Goal: Task Accomplishment & Management: Manage account settings

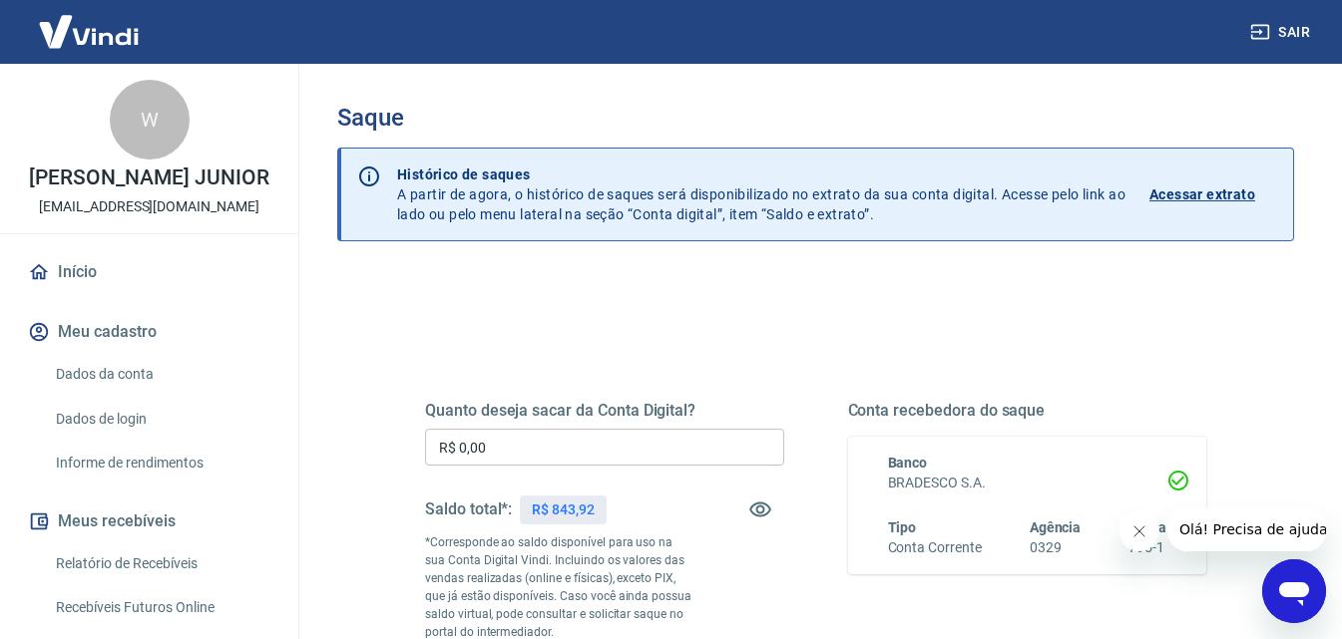
click at [574, 464] on input "R$ 0,00" at bounding box center [604, 447] width 359 height 37
click at [573, 460] on input "R$ 0,00" at bounding box center [604, 447] width 359 height 37
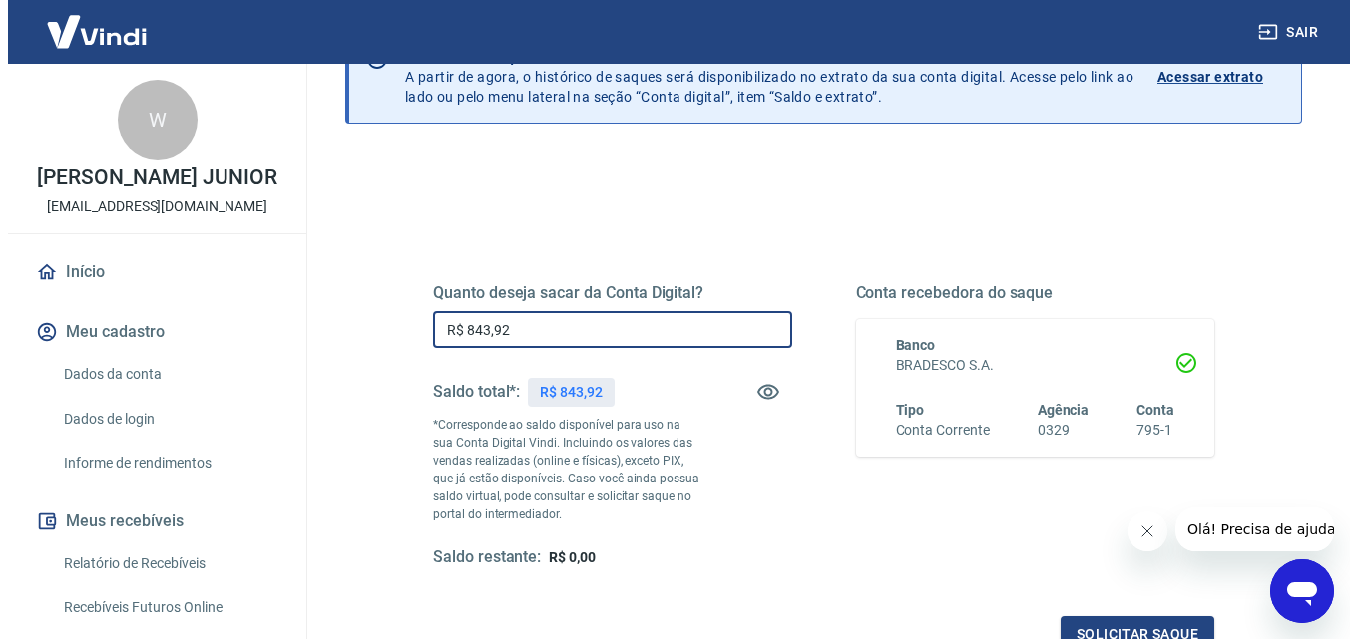
scroll to position [299, 0]
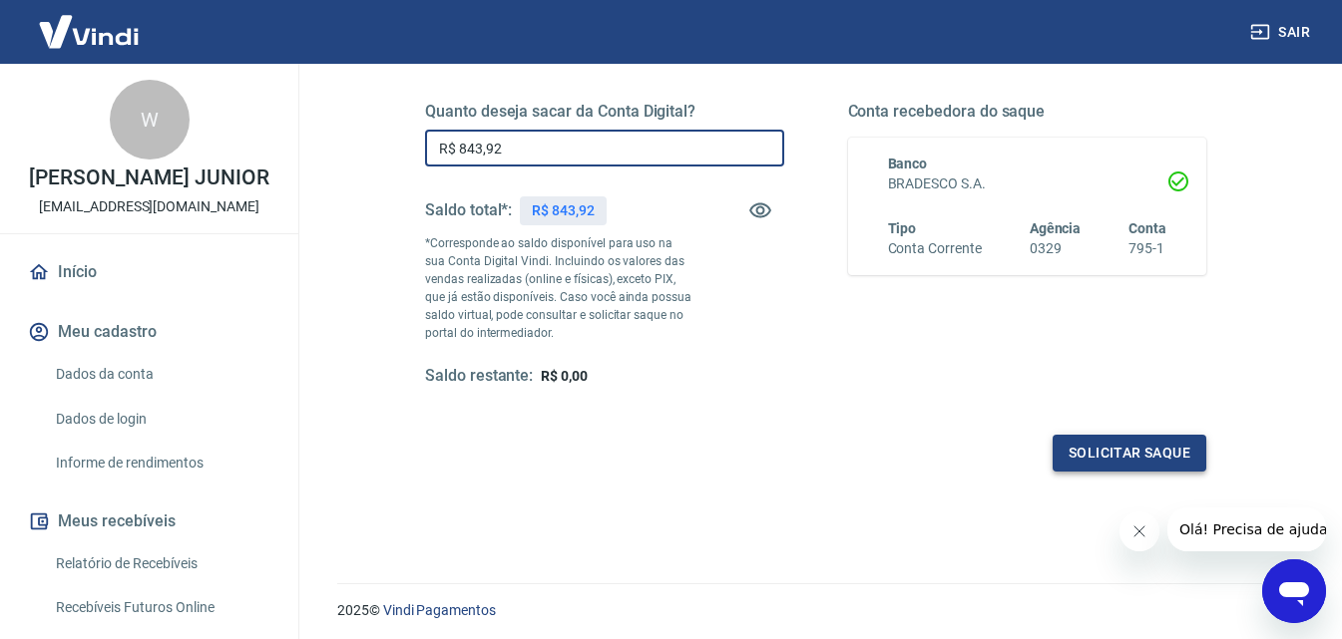
type input "R$ 843,92"
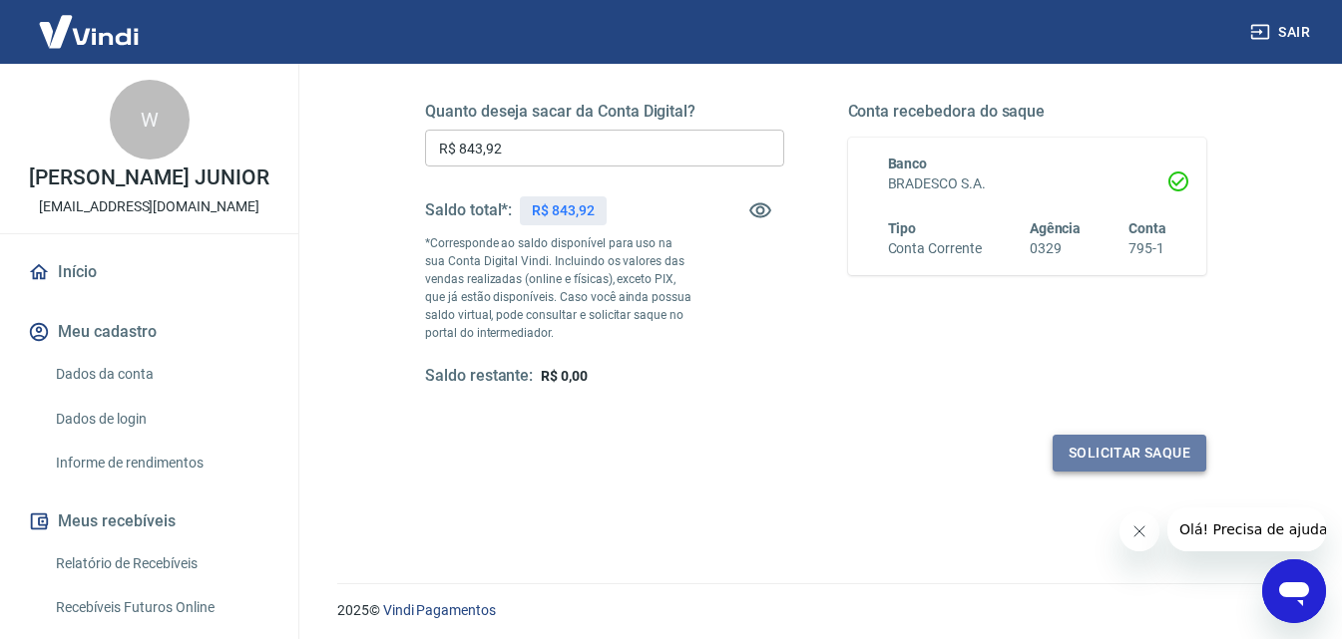
click at [1127, 447] on button "Solicitar saque" at bounding box center [1129, 453] width 154 height 37
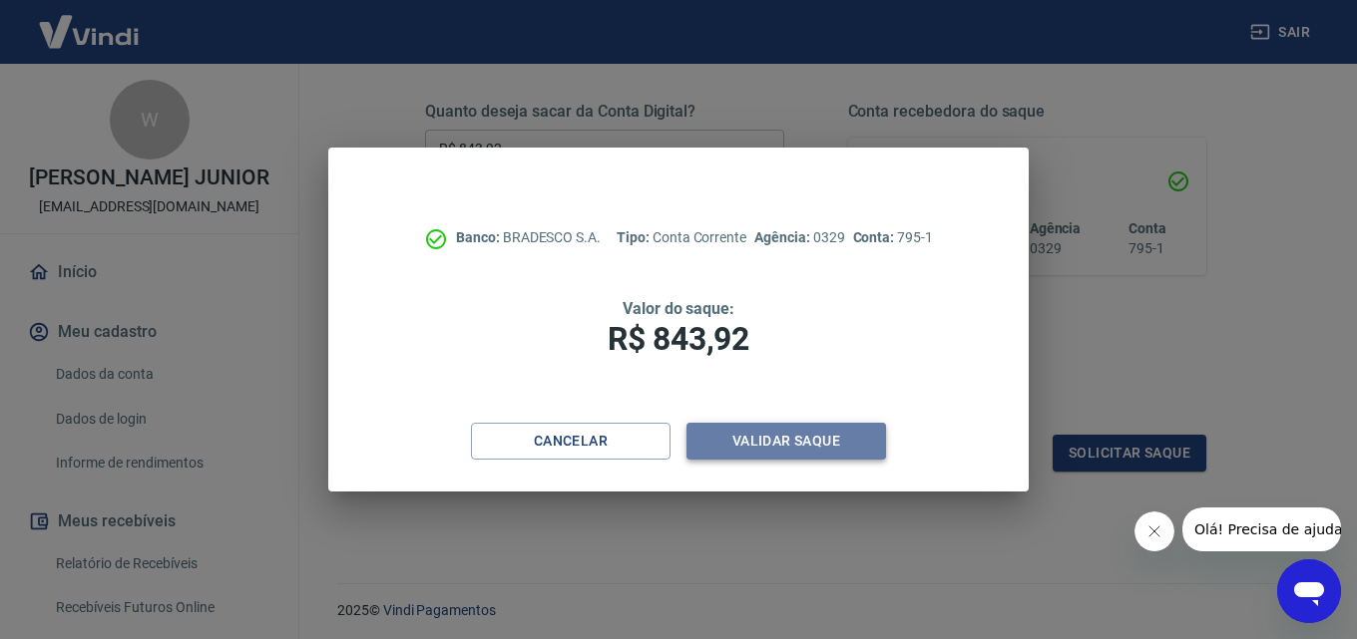
click at [761, 433] on button "Validar saque" at bounding box center [785, 441] width 199 height 37
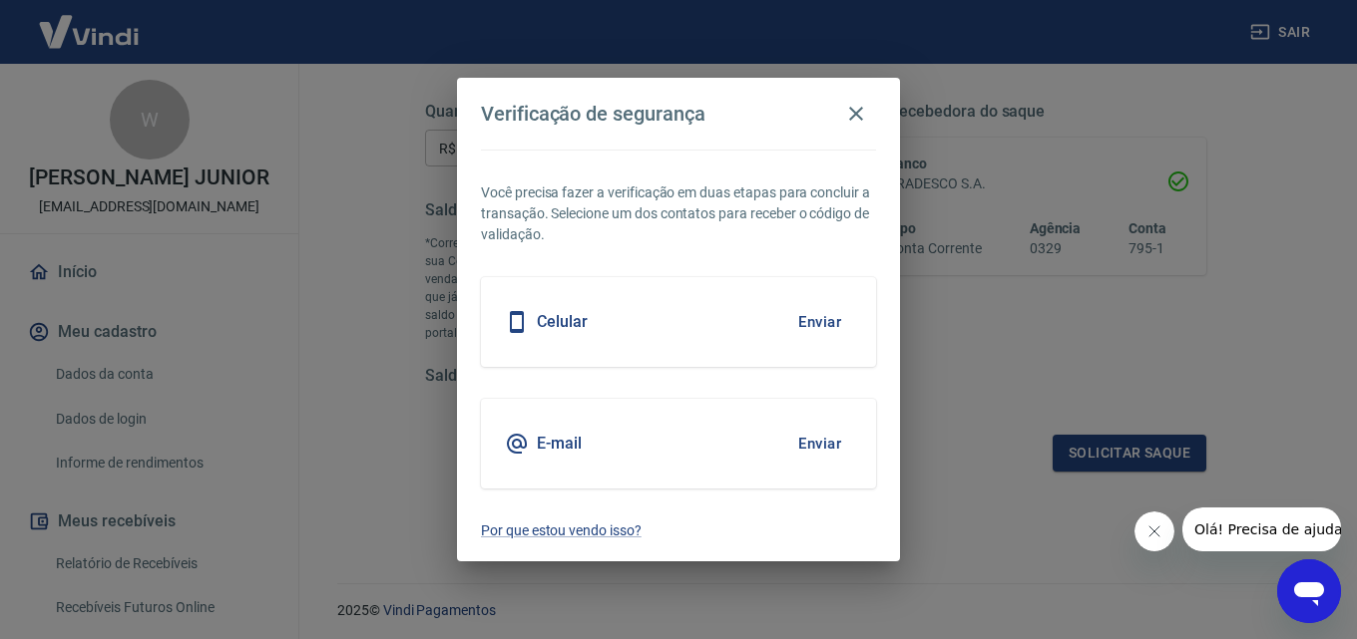
click at [812, 320] on button "Enviar" at bounding box center [819, 322] width 65 height 42
click at [820, 323] on button "Enviar" at bounding box center [819, 322] width 65 height 42
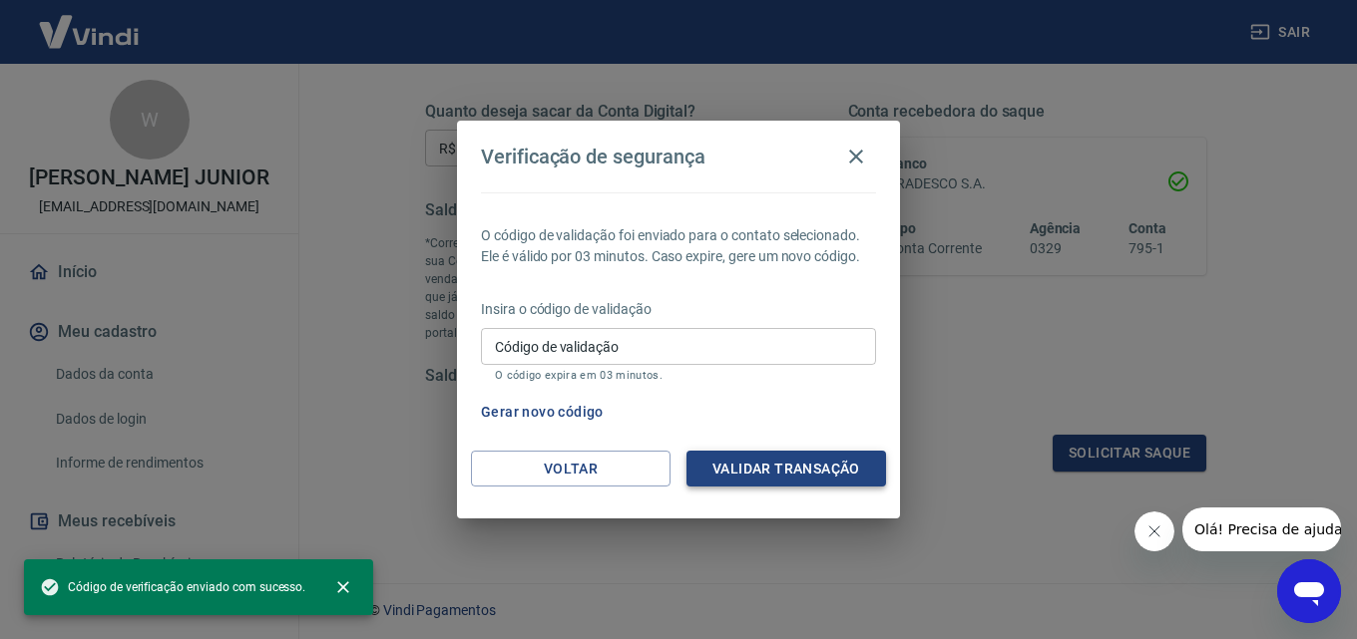
click at [720, 468] on button "Validar transação" at bounding box center [785, 469] width 199 height 37
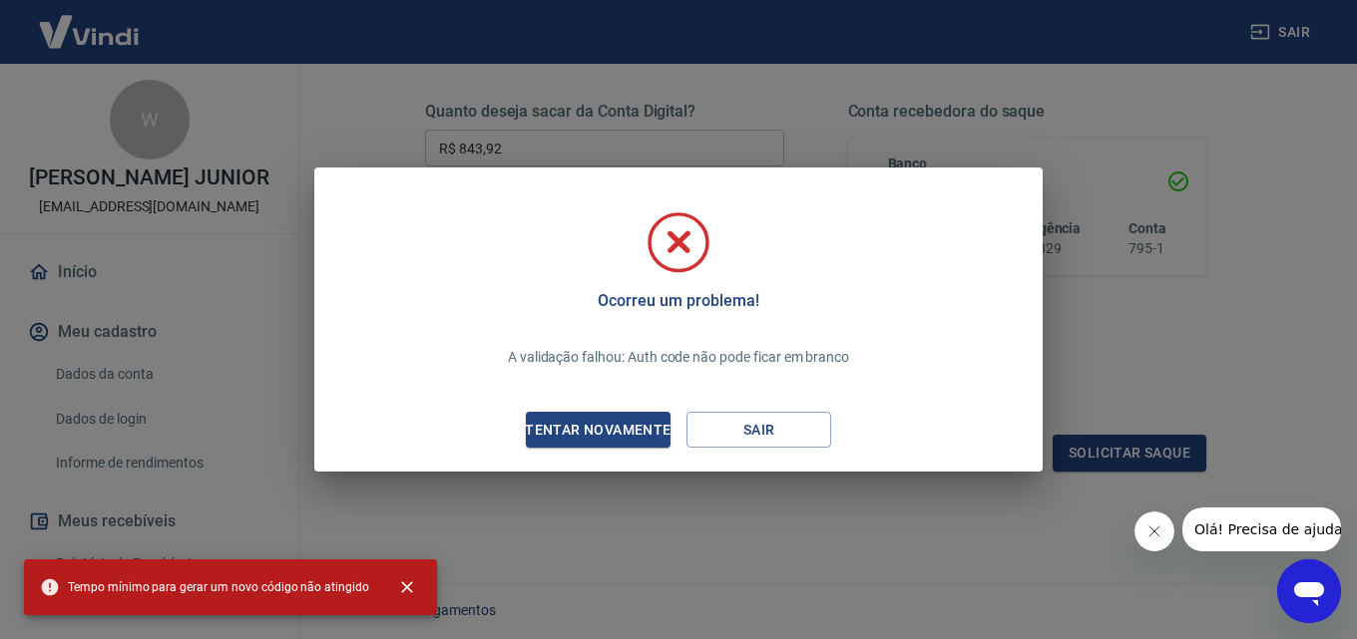
click at [645, 416] on button "Tentar novamente" at bounding box center [598, 430] width 145 height 37
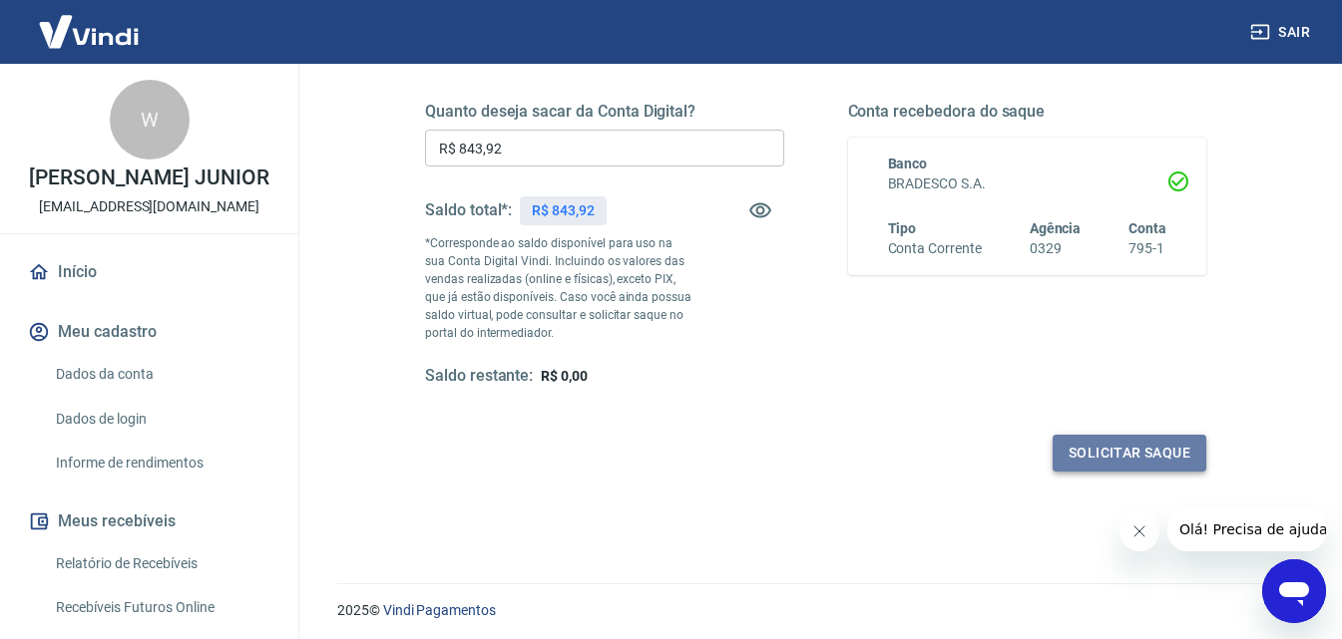
click at [1069, 440] on button "Solicitar saque" at bounding box center [1129, 453] width 154 height 37
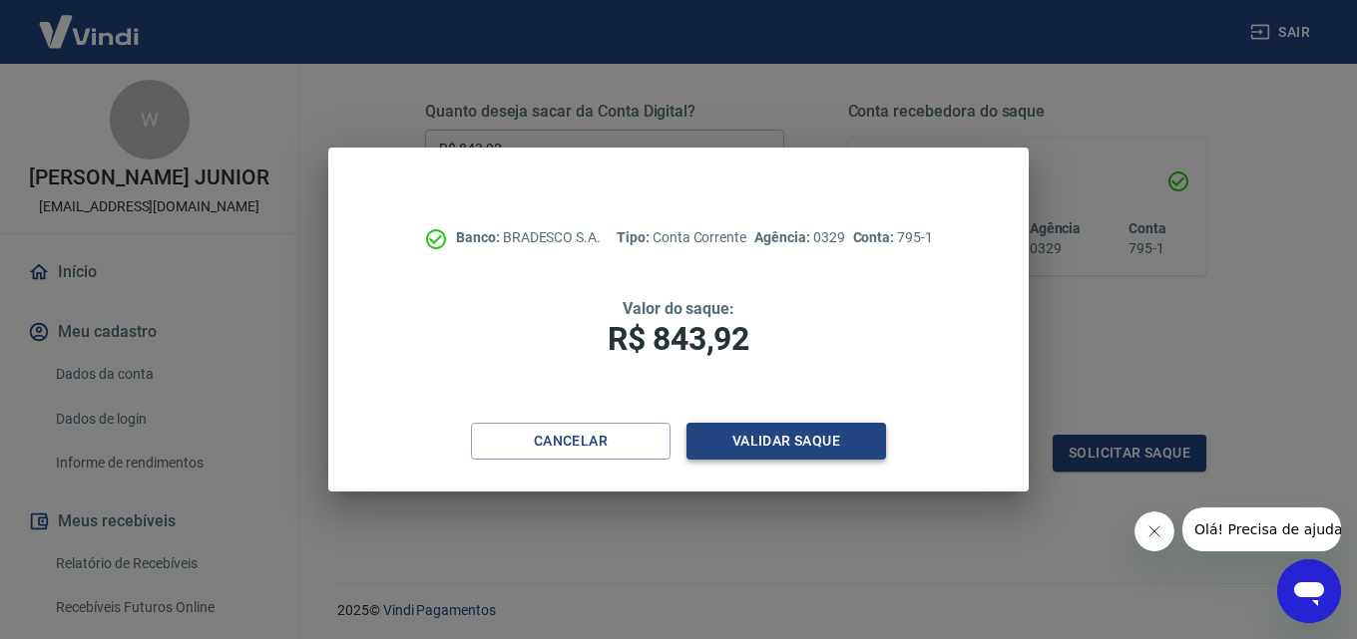
click at [792, 446] on button "Validar saque" at bounding box center [785, 441] width 199 height 37
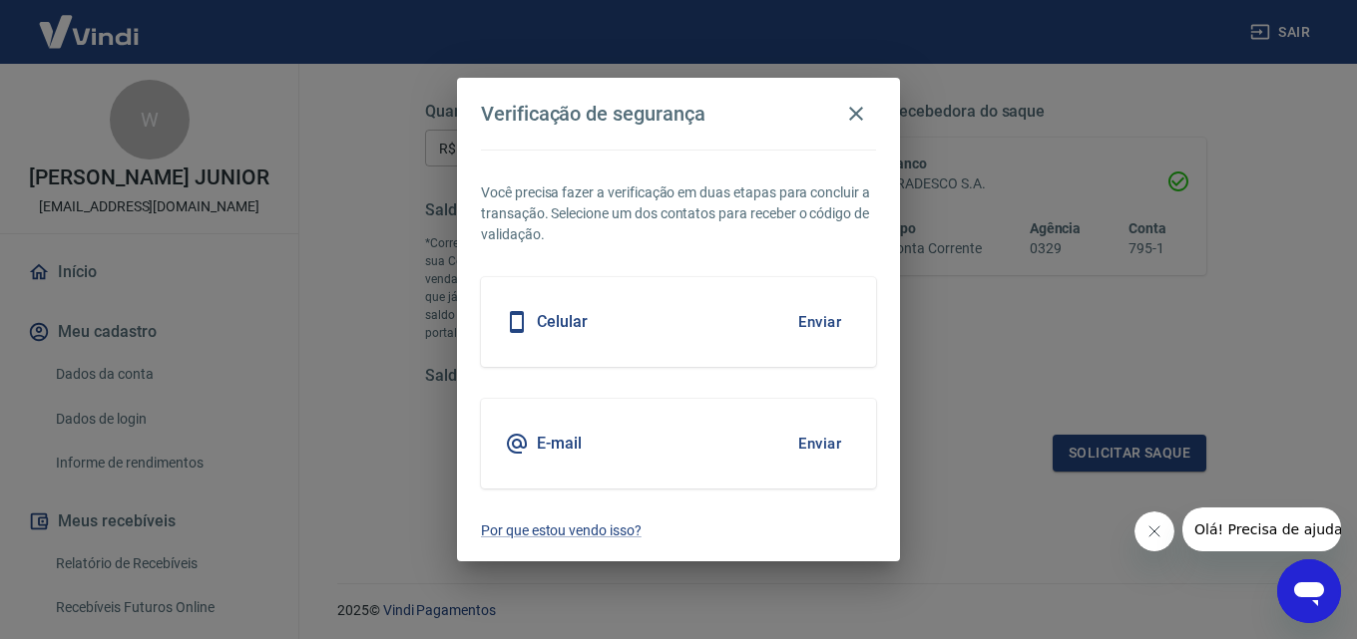
click at [820, 311] on button "Enviar" at bounding box center [819, 322] width 65 height 42
click at [830, 326] on button "Enviar" at bounding box center [819, 322] width 65 height 42
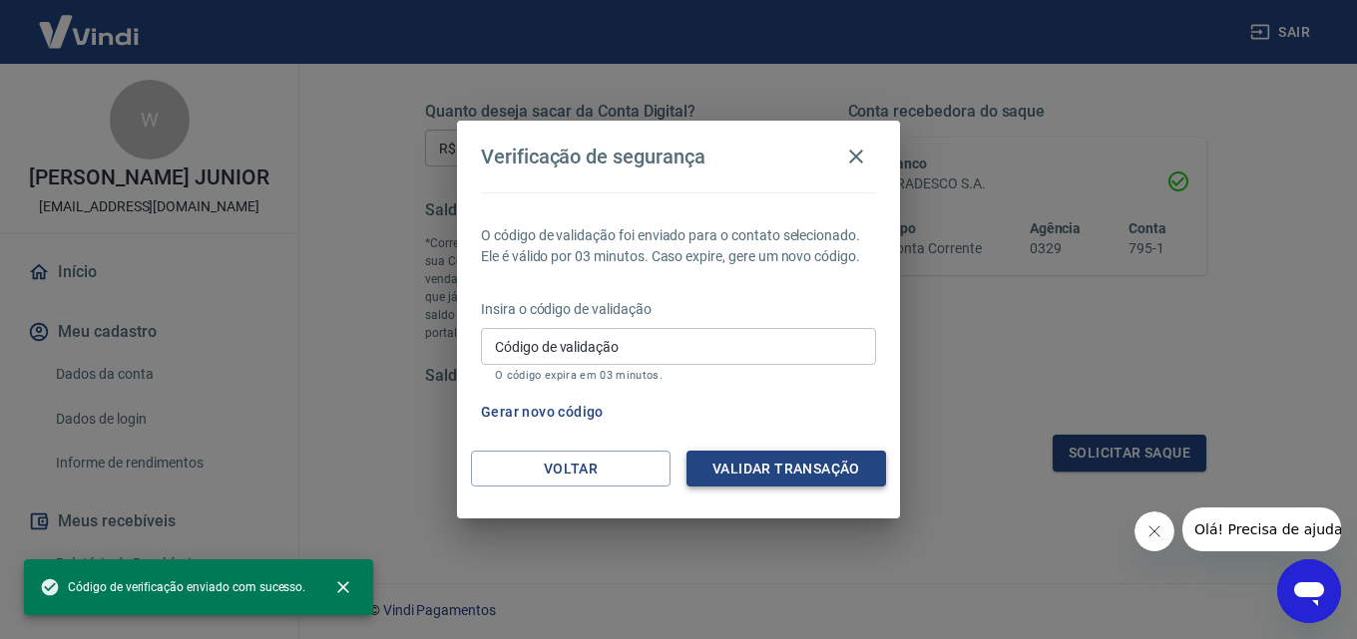
click at [784, 465] on button "Validar transação" at bounding box center [785, 469] width 199 height 37
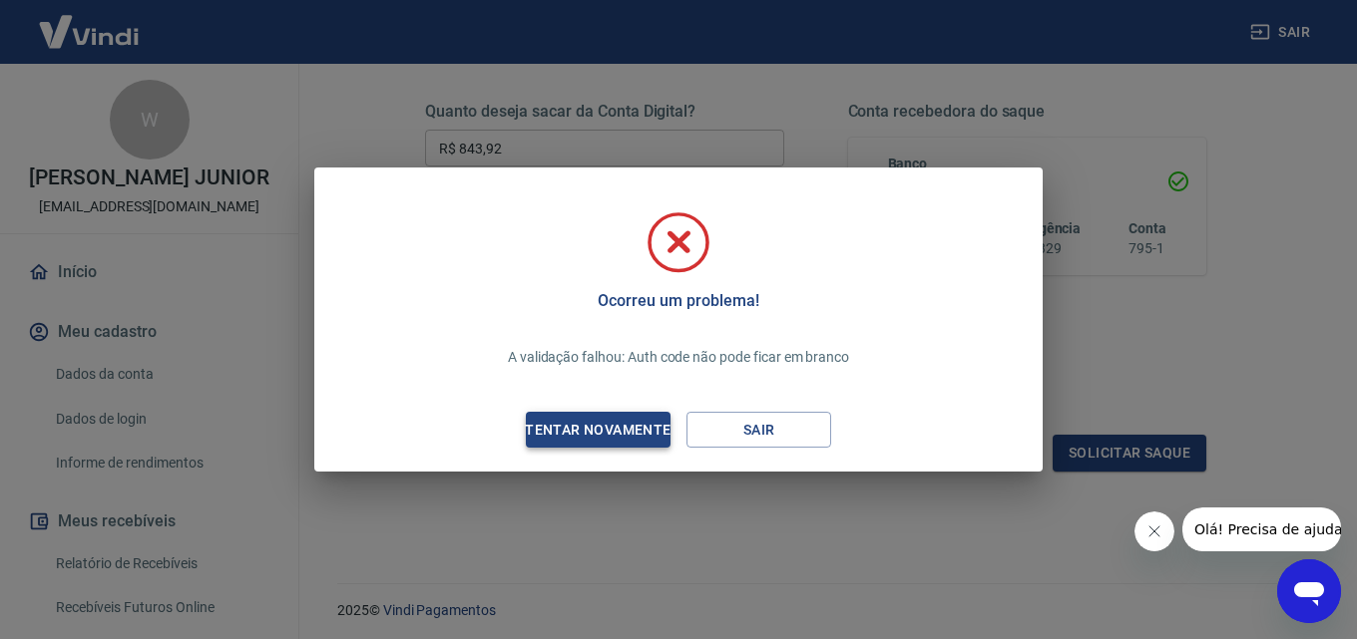
click at [620, 431] on div "Tentar novamente" at bounding box center [598, 430] width 194 height 25
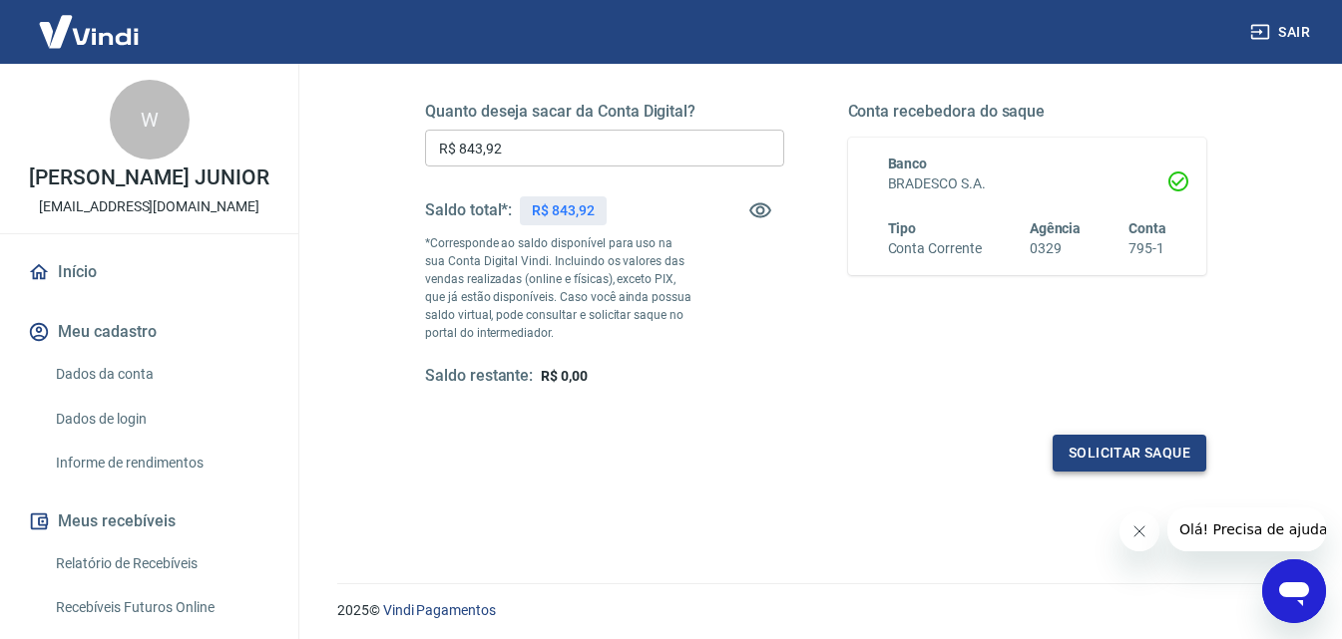
click at [1071, 449] on button "Solicitar saque" at bounding box center [1129, 453] width 154 height 37
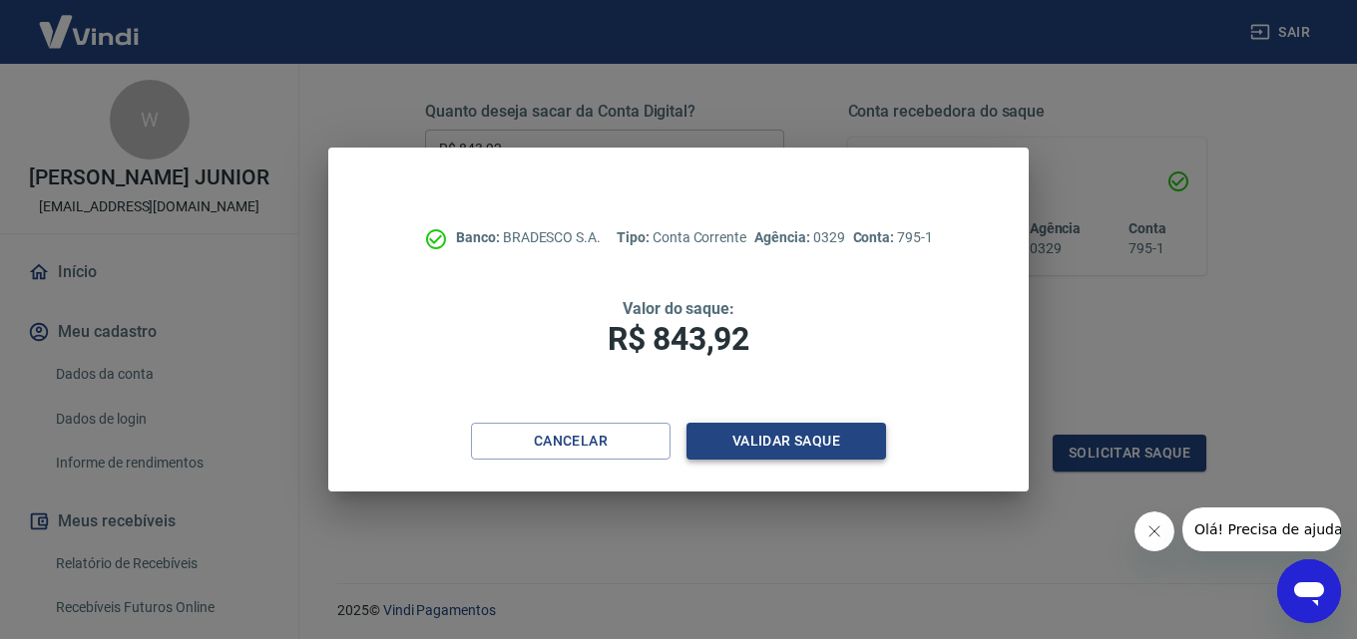
click at [774, 444] on button "Validar saque" at bounding box center [785, 441] width 199 height 37
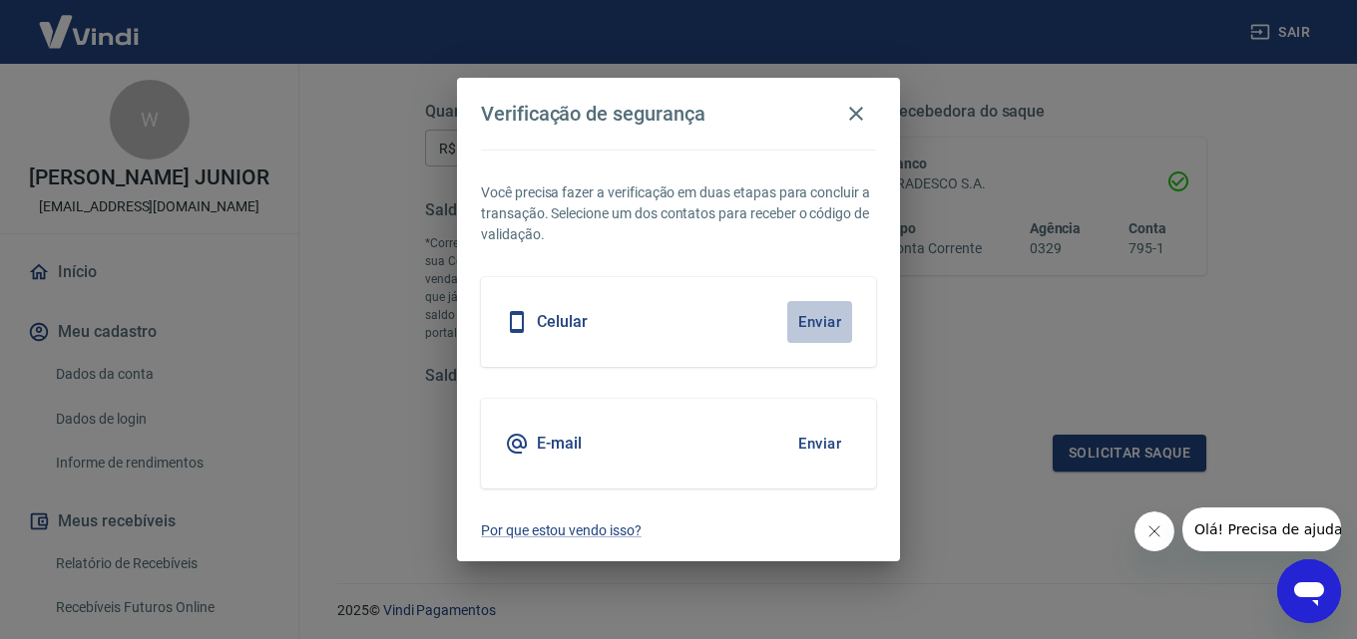
click at [802, 324] on button "Enviar" at bounding box center [819, 322] width 65 height 42
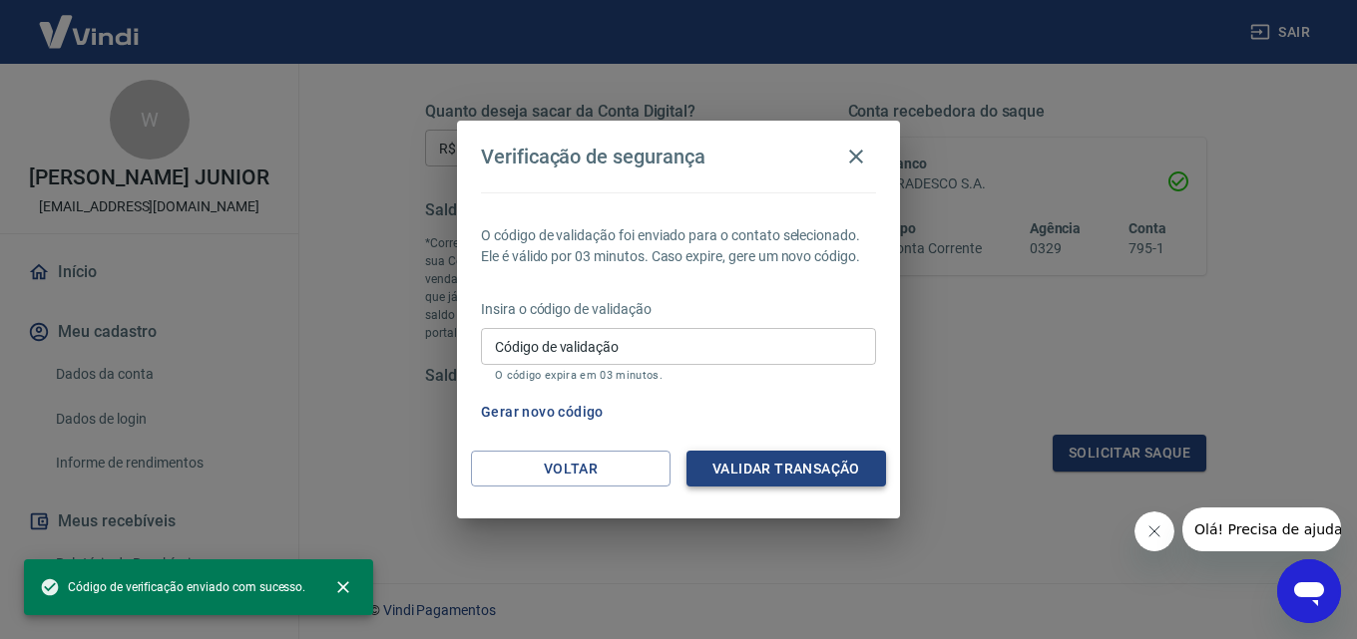
click at [769, 457] on button "Validar transação" at bounding box center [785, 469] width 199 height 37
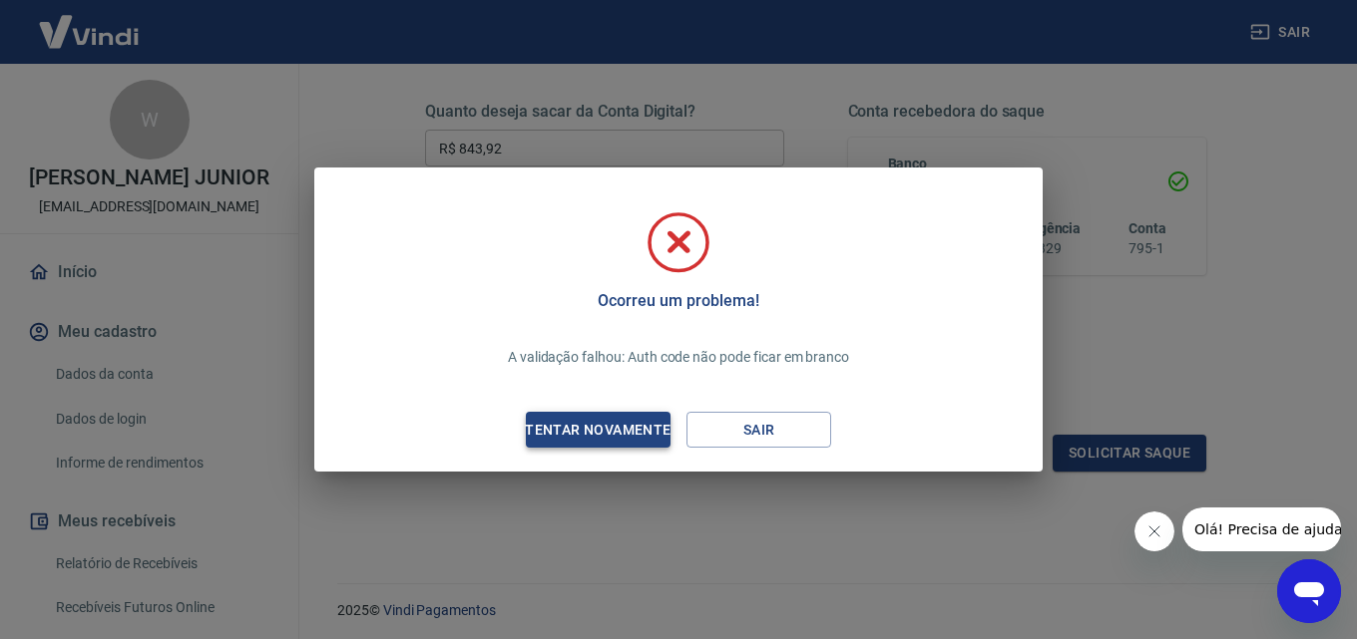
click at [630, 427] on div "Tentar novamente" at bounding box center [598, 430] width 194 height 25
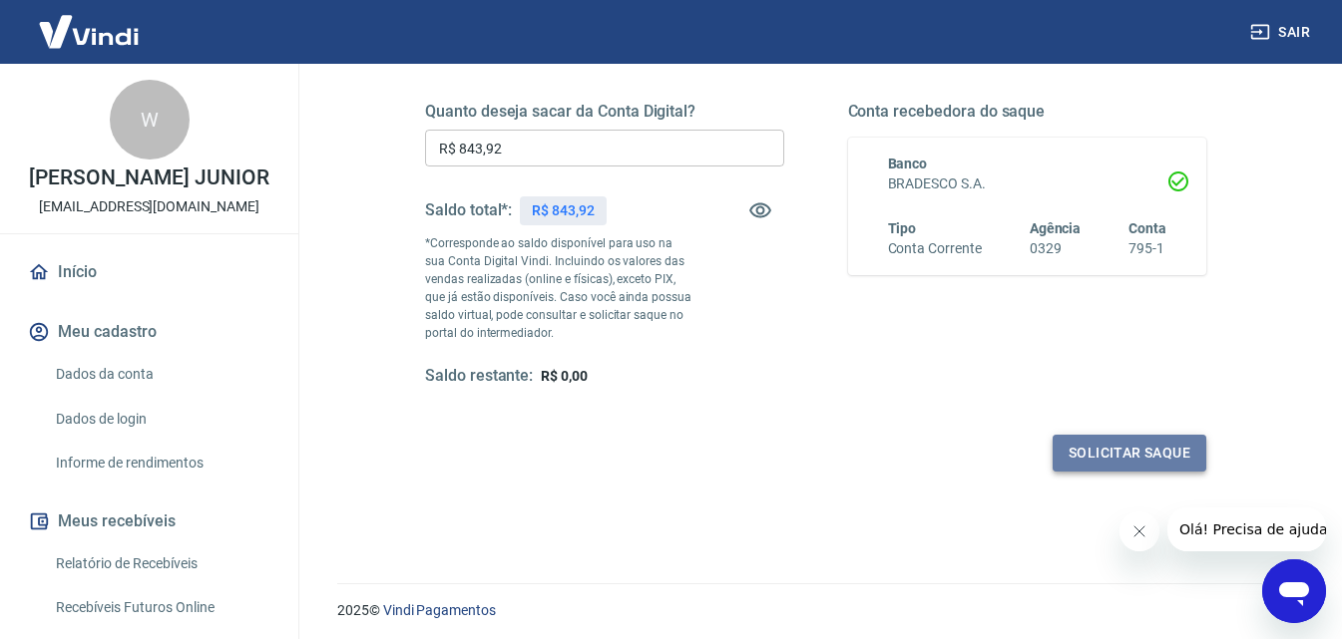
click at [1141, 449] on button "Solicitar saque" at bounding box center [1129, 453] width 154 height 37
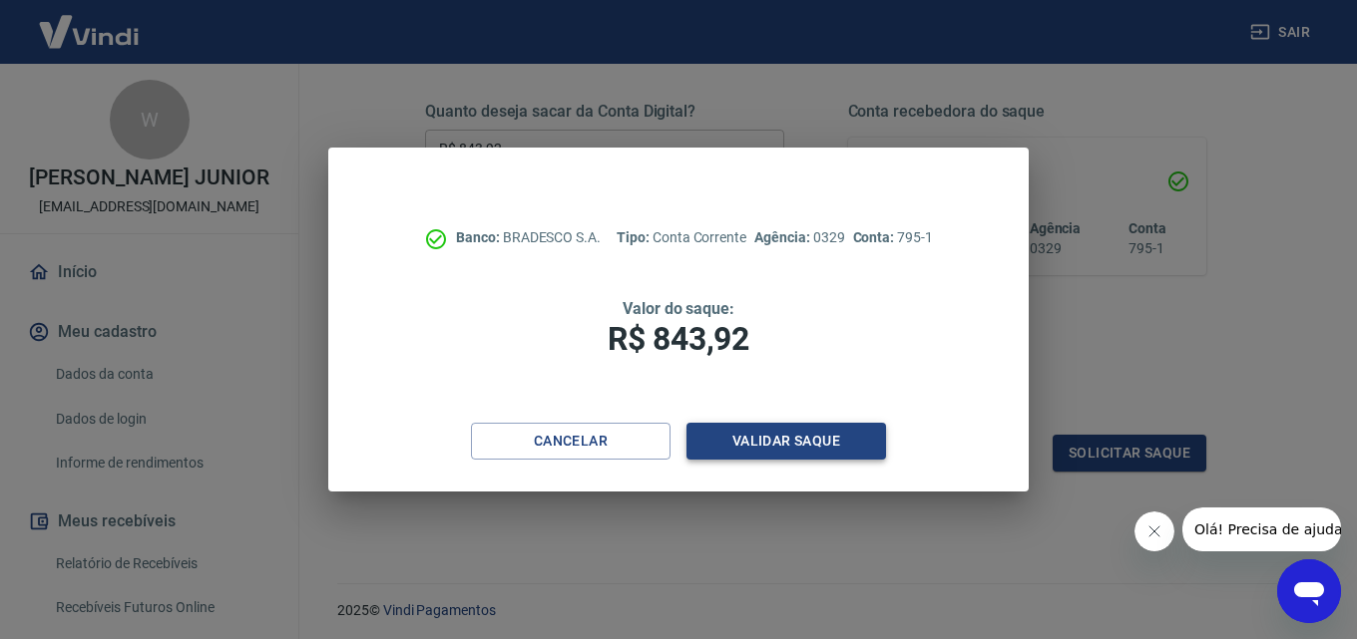
click at [749, 450] on button "Validar saque" at bounding box center [785, 441] width 199 height 37
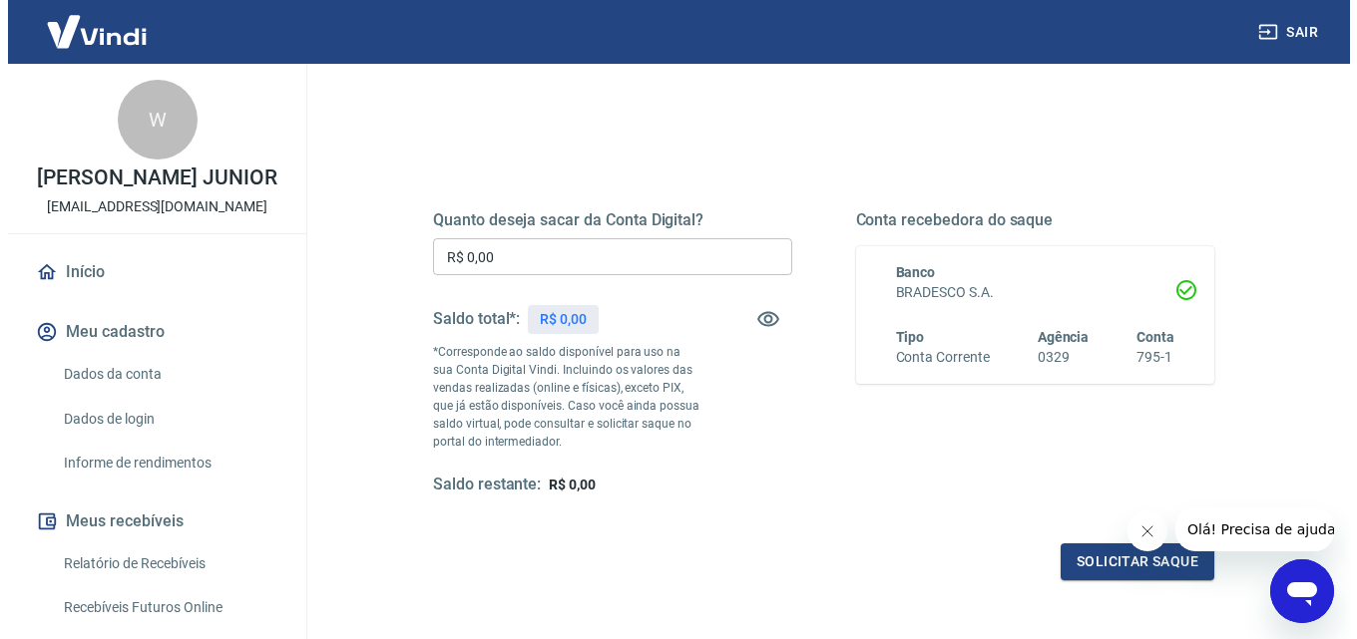
scroll to position [199, 0]
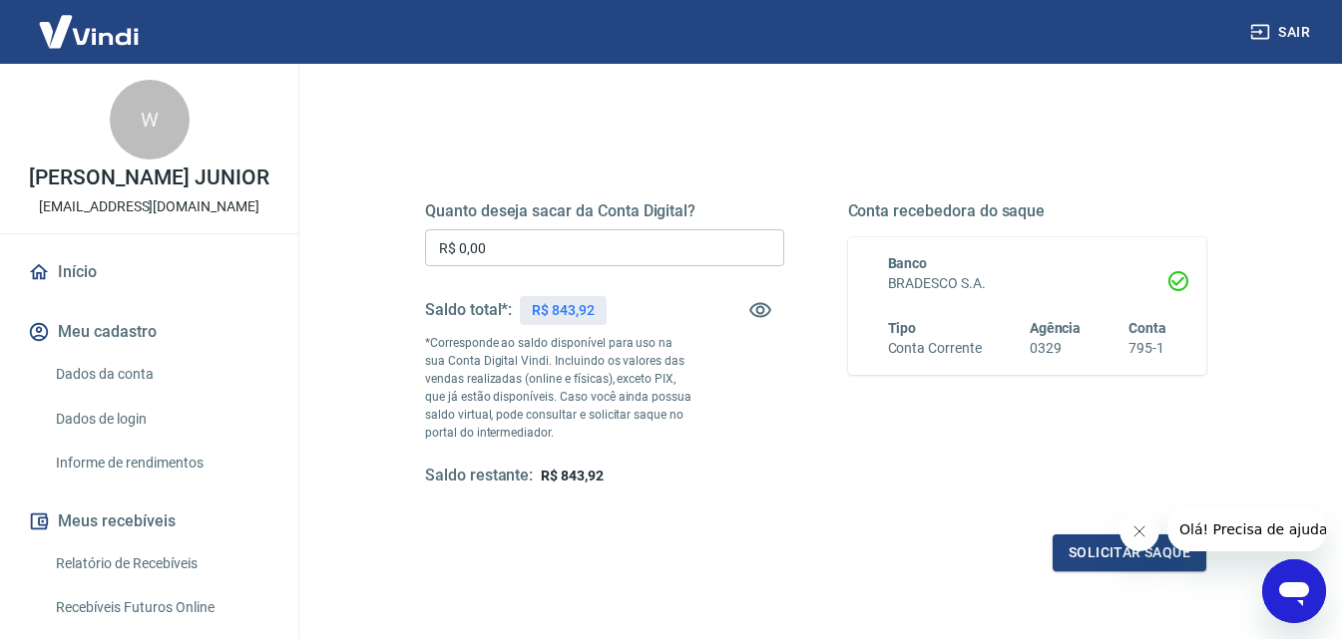
click at [502, 247] on input "R$ 0,00" at bounding box center [604, 247] width 359 height 37
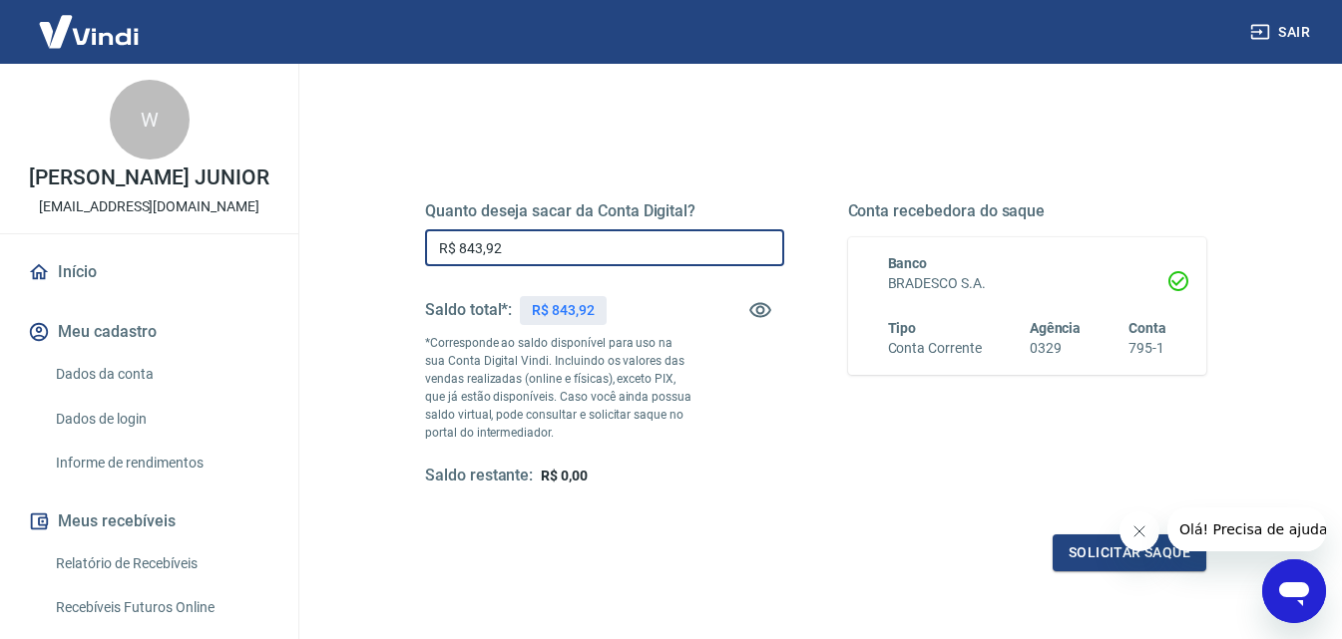
type input "R$ 843,92"
click at [1081, 549] on button "Solicitar saque" at bounding box center [1129, 553] width 154 height 37
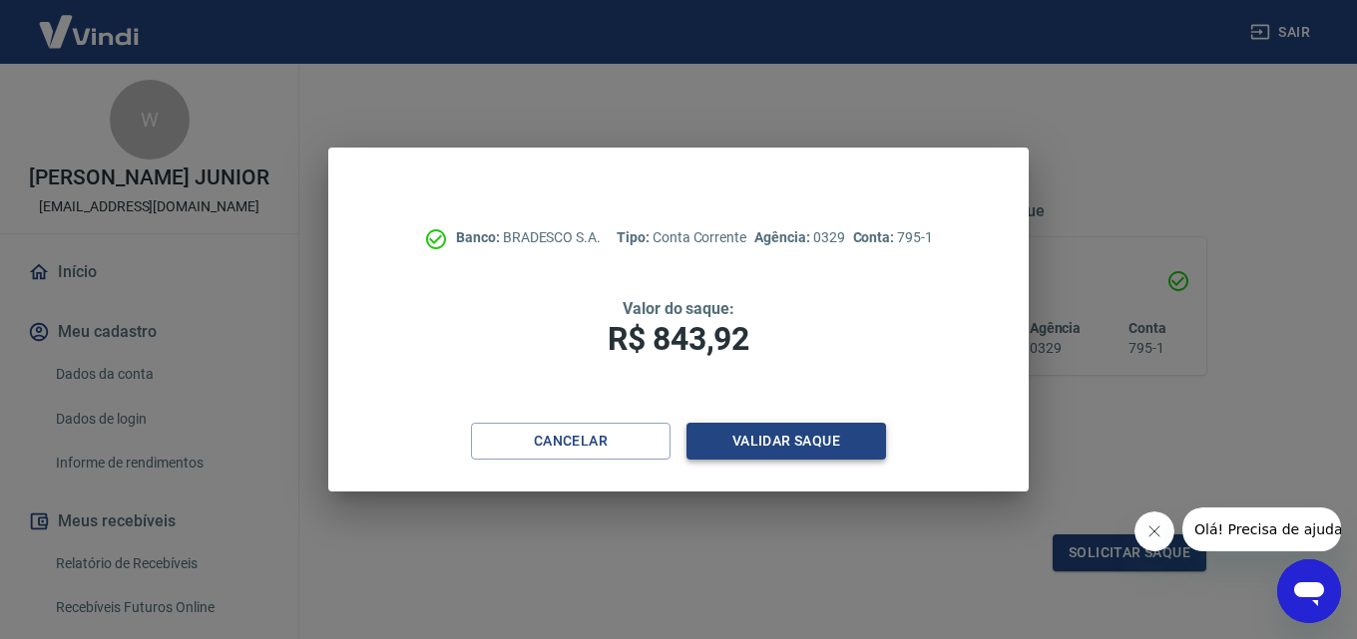
click at [824, 444] on button "Validar saque" at bounding box center [785, 441] width 199 height 37
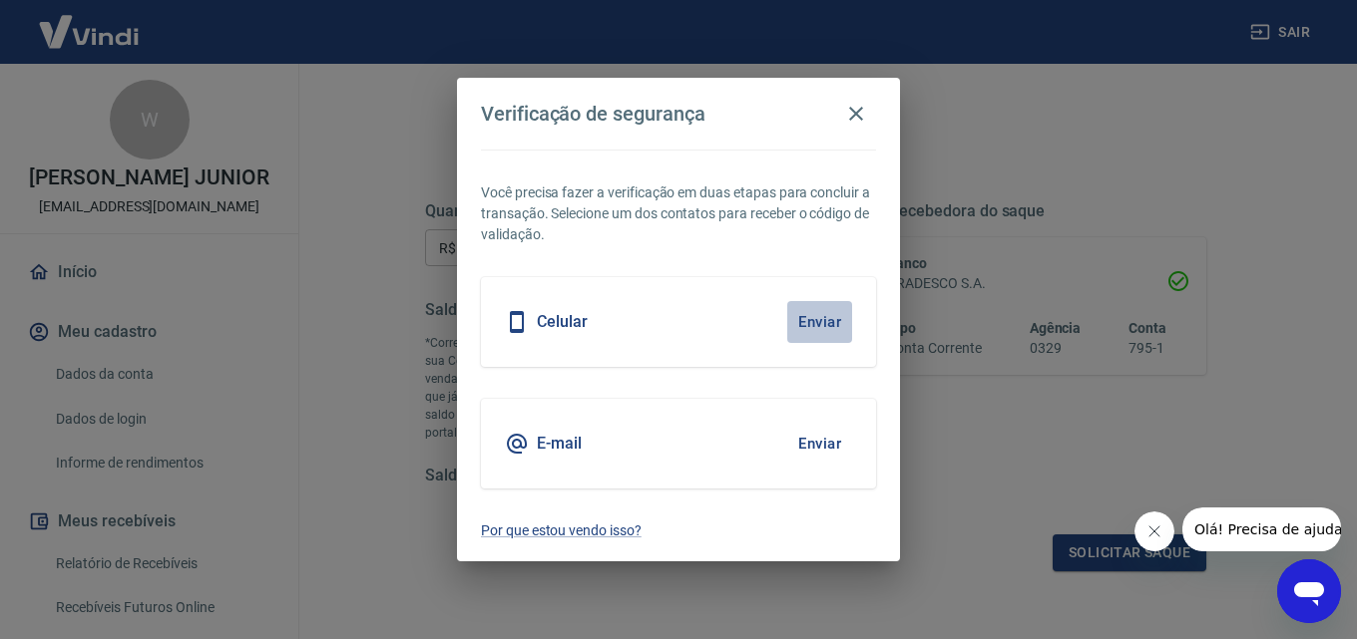
click at [833, 310] on button "Enviar" at bounding box center [819, 322] width 65 height 42
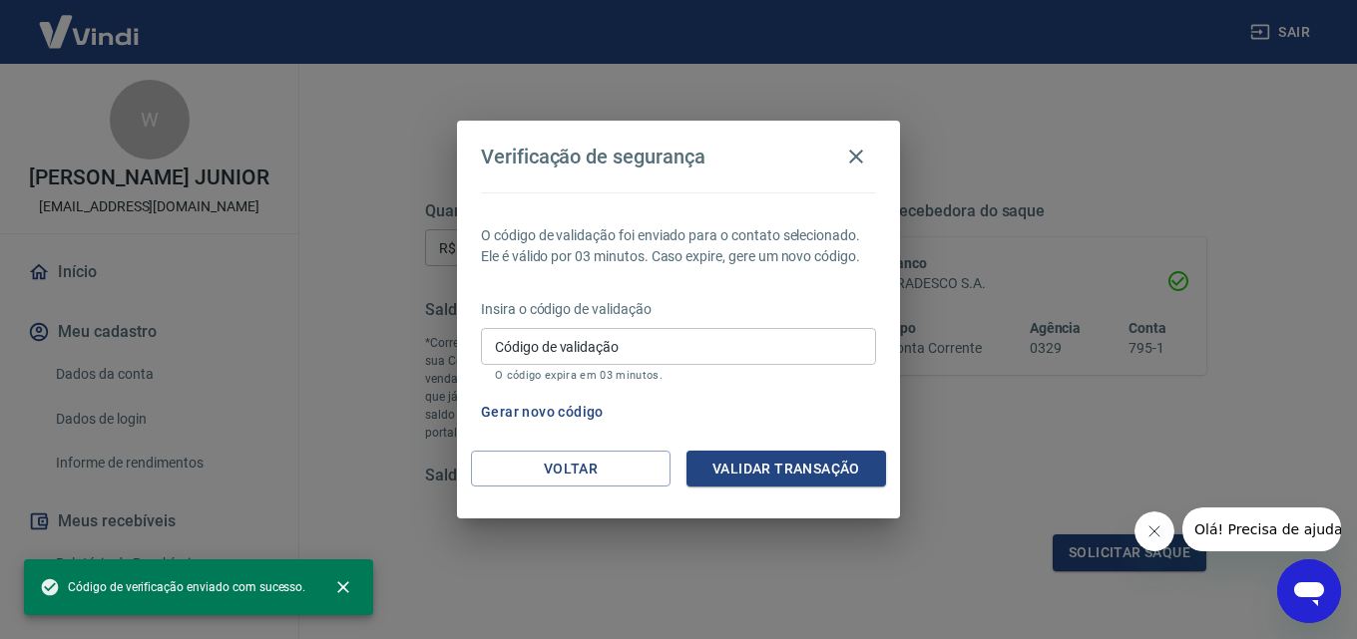
click at [723, 358] on input "Código de validação" at bounding box center [678, 346] width 395 height 37
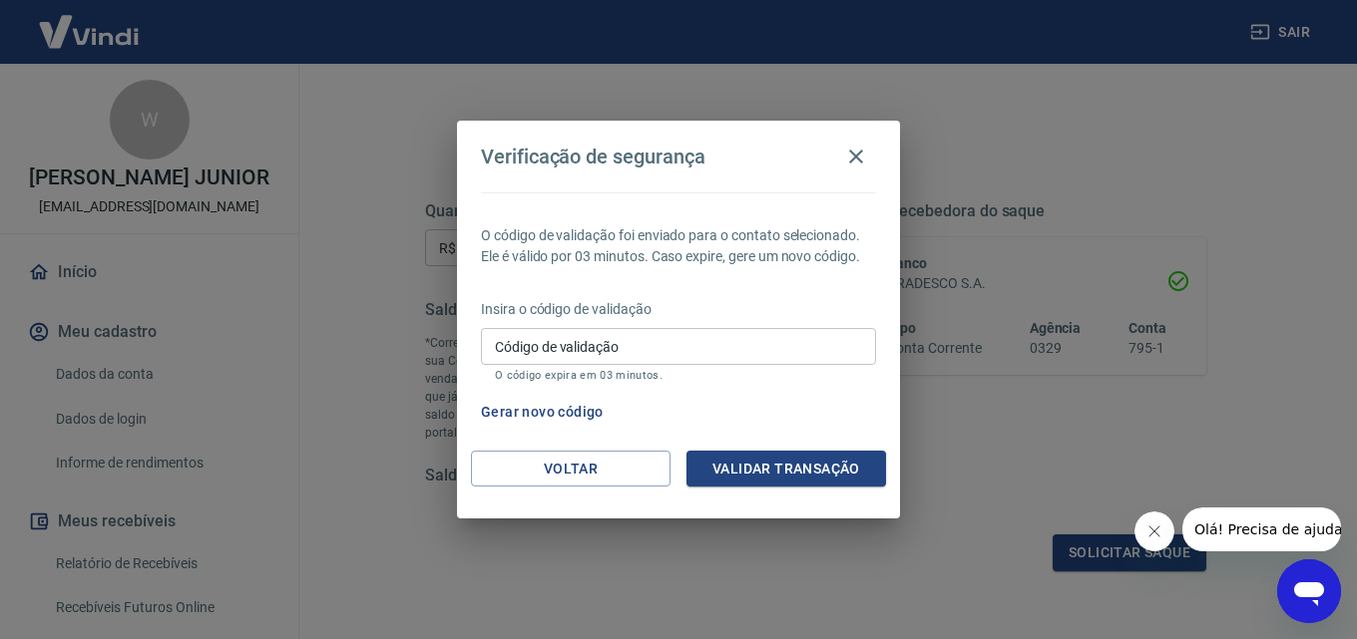
click at [805, 444] on div "O código de validação foi enviado para o contato selecionado. Ele é válido por …" at bounding box center [678, 322] width 443 height 258
click at [809, 463] on button "Validar transação" at bounding box center [785, 469] width 199 height 37
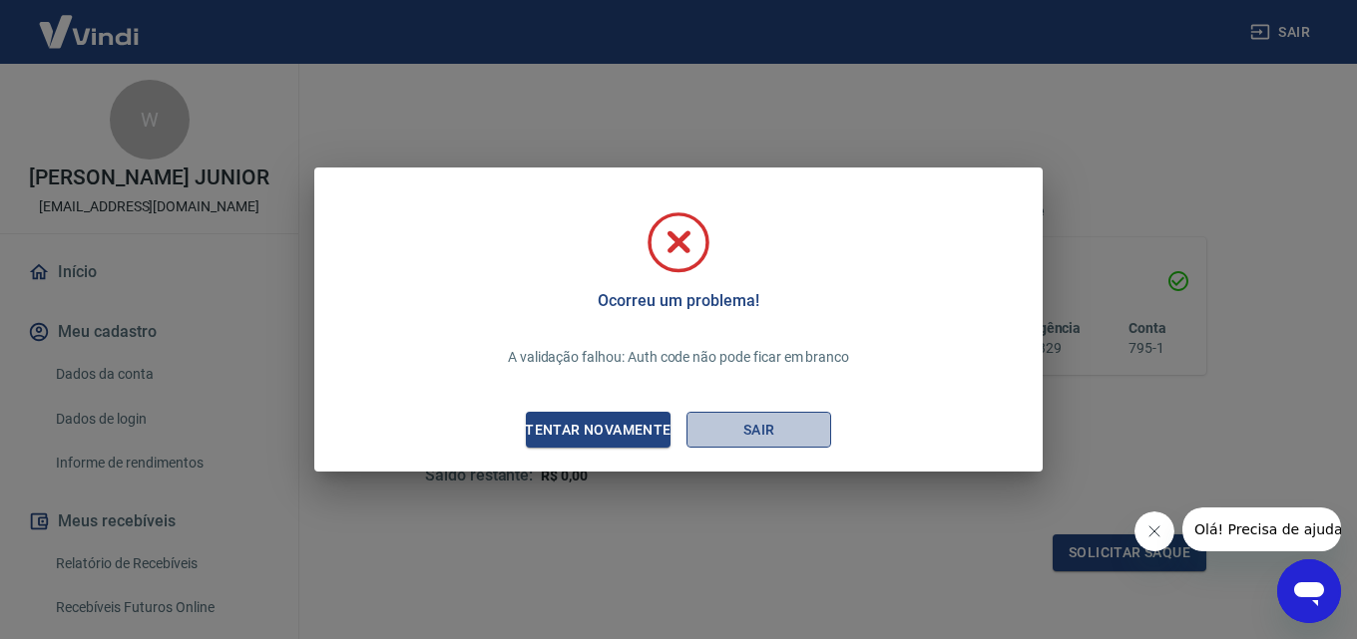
click at [785, 438] on button "Sair" at bounding box center [758, 430] width 145 height 37
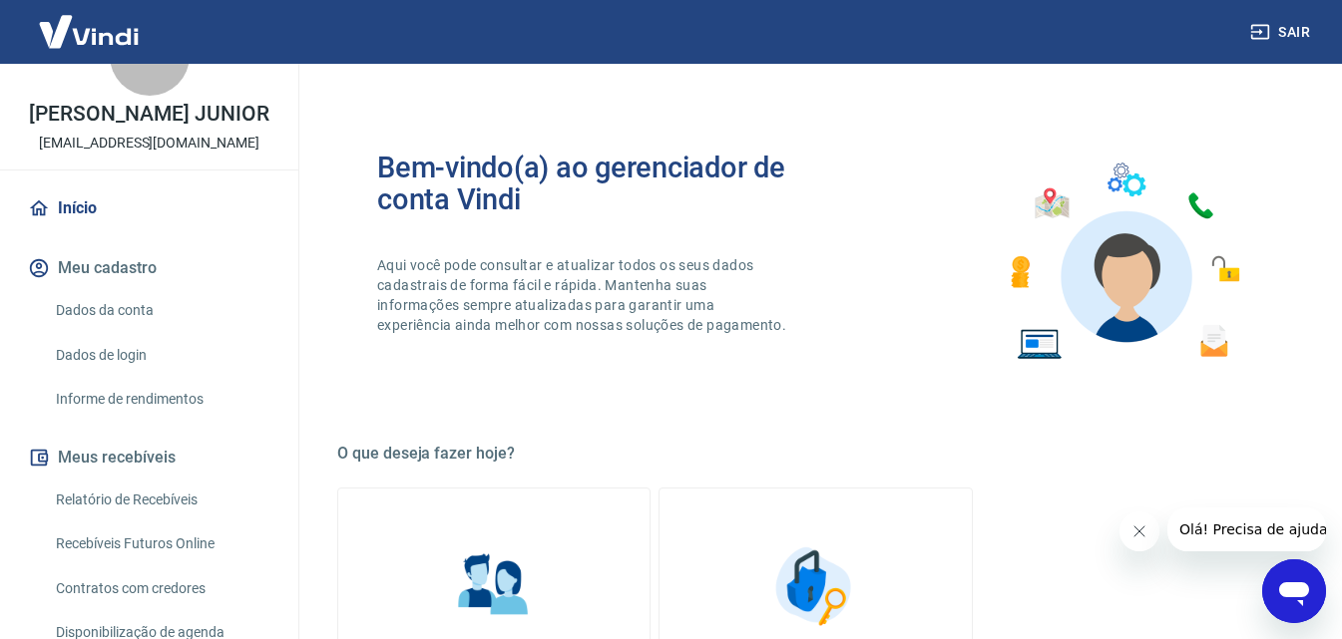
scroll to position [100, 0]
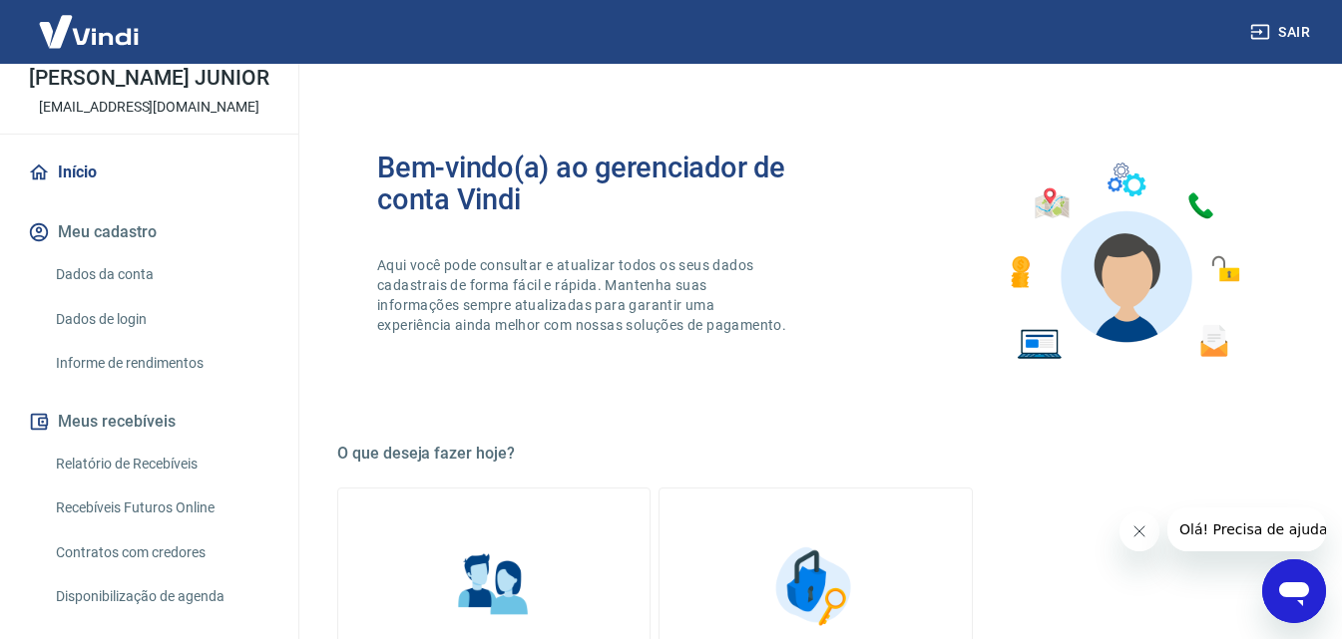
click at [145, 478] on link "Relatório de Recebíveis" at bounding box center [161, 464] width 226 height 41
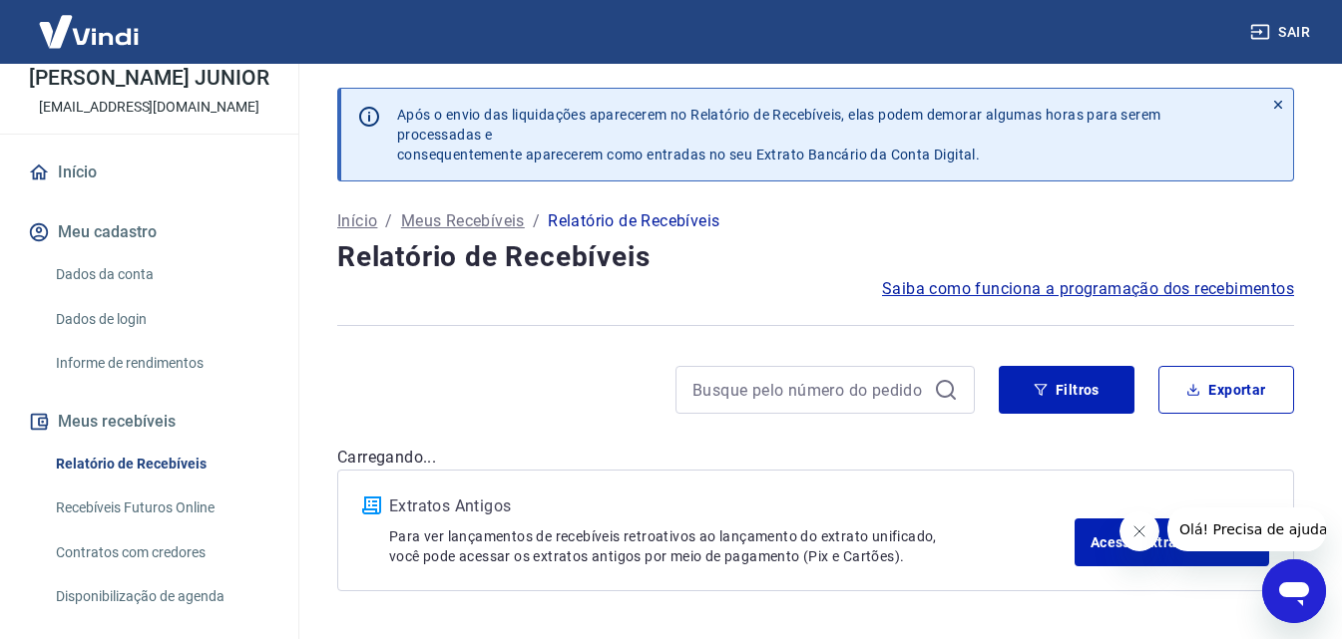
scroll to position [62, 0]
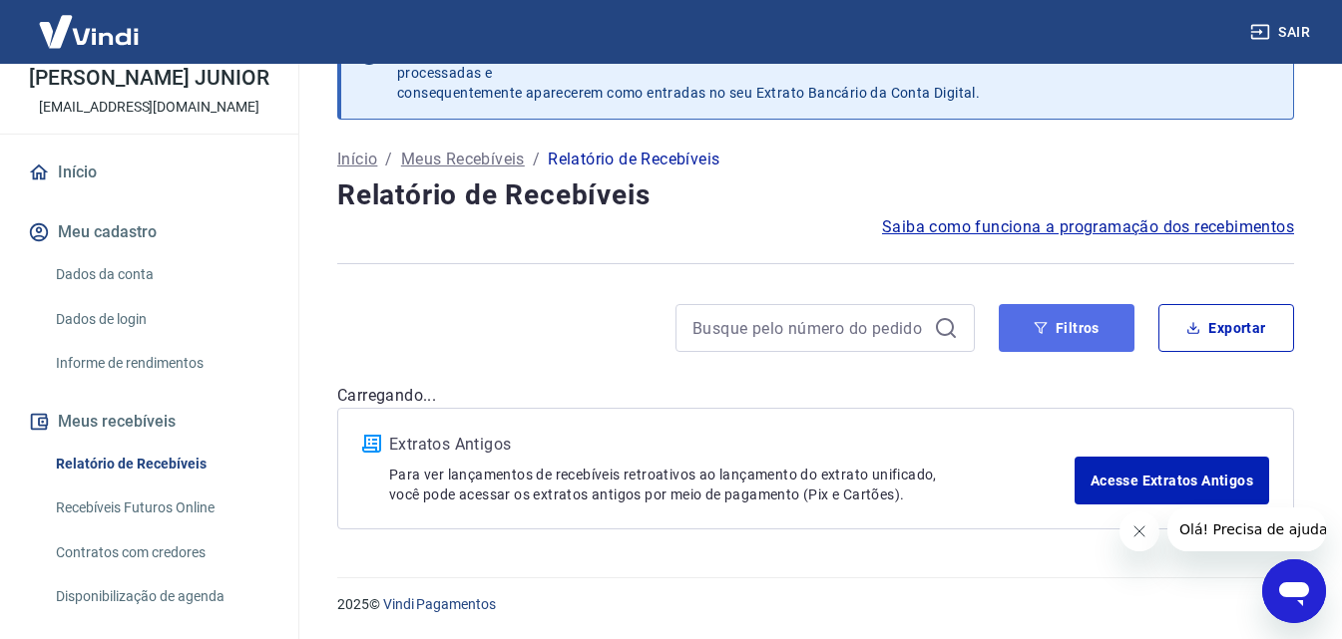
click at [1128, 330] on button "Filtros" at bounding box center [1066, 328] width 136 height 48
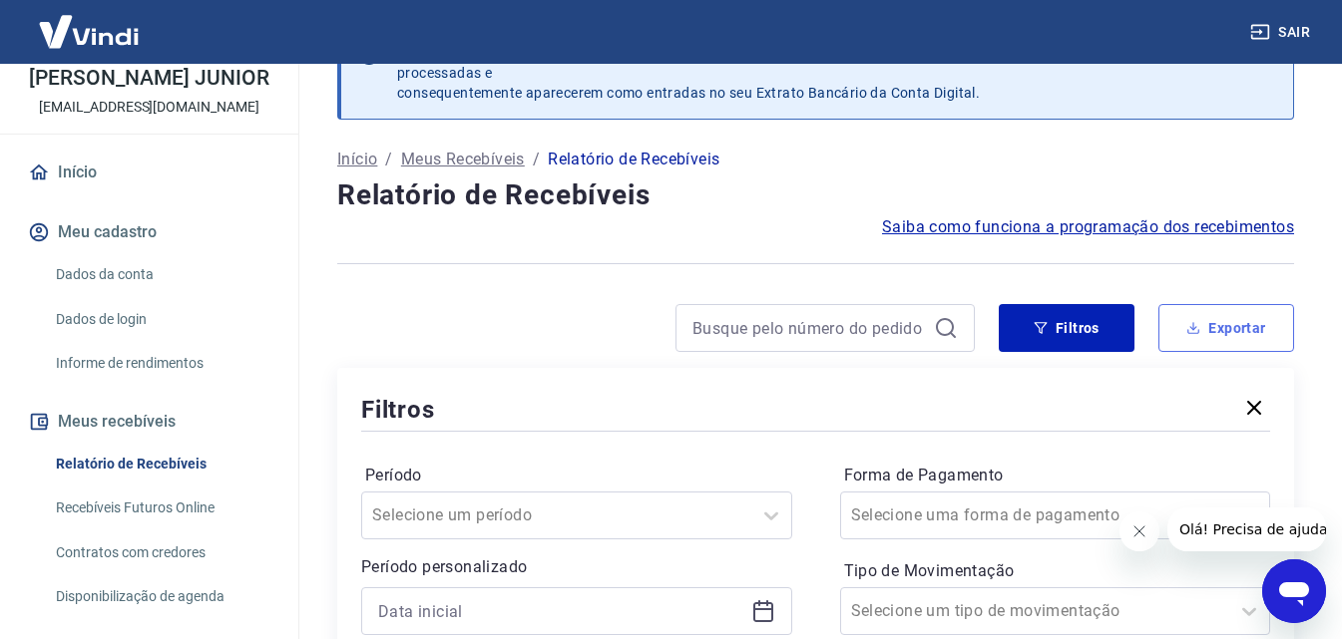
click at [1248, 321] on button "Exportar" at bounding box center [1226, 328] width 136 height 48
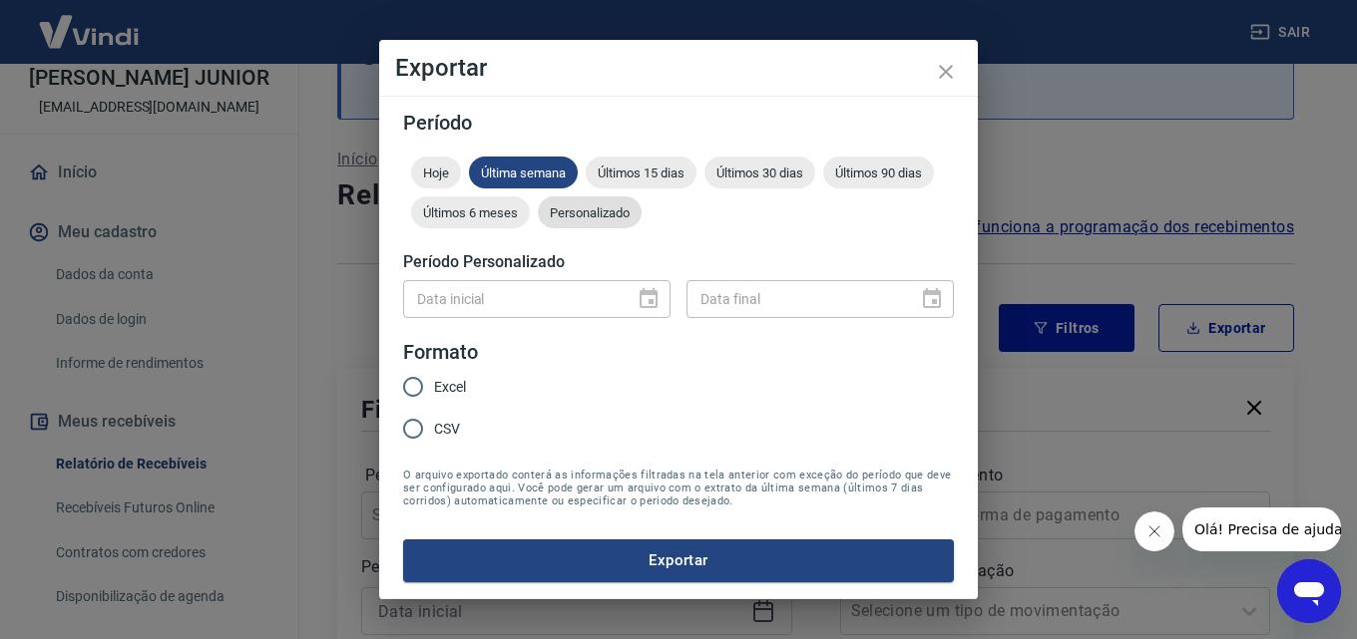
click at [607, 213] on span "Personalizado" at bounding box center [590, 212] width 104 height 15
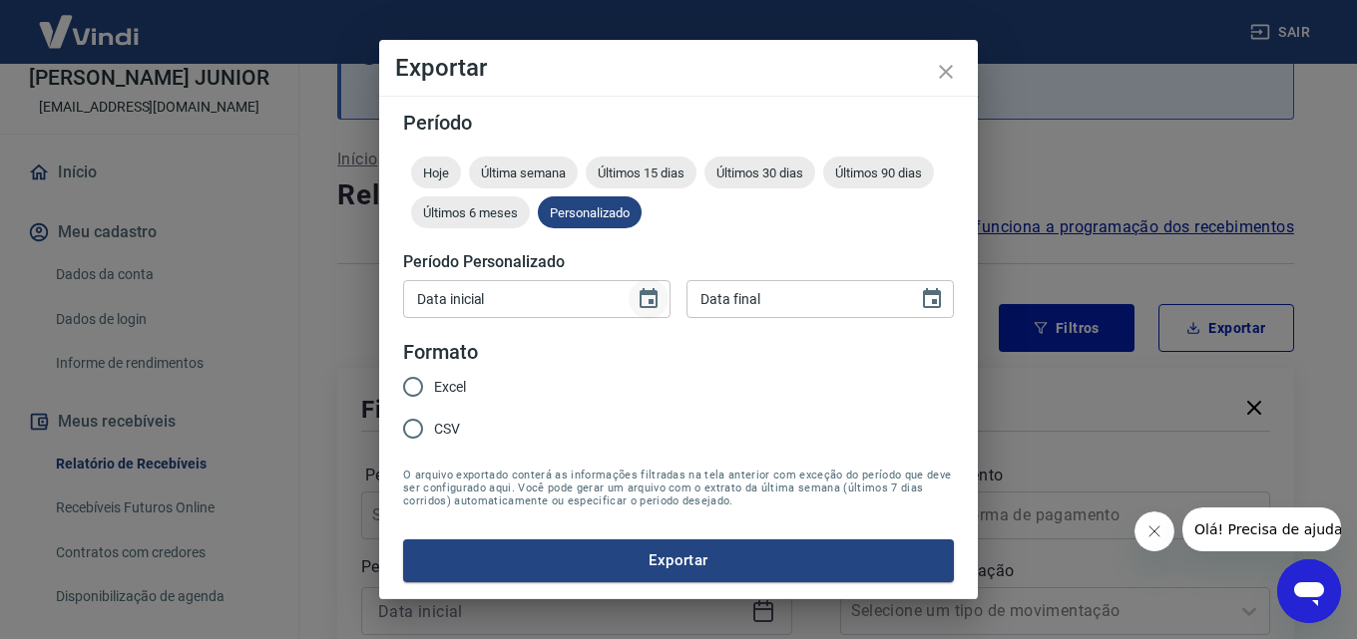
drag, startPoint x: 663, startPoint y: 289, endPoint x: 659, endPoint y: 299, distance: 10.7
click at [663, 290] on button "Choose date" at bounding box center [648, 299] width 40 height 40
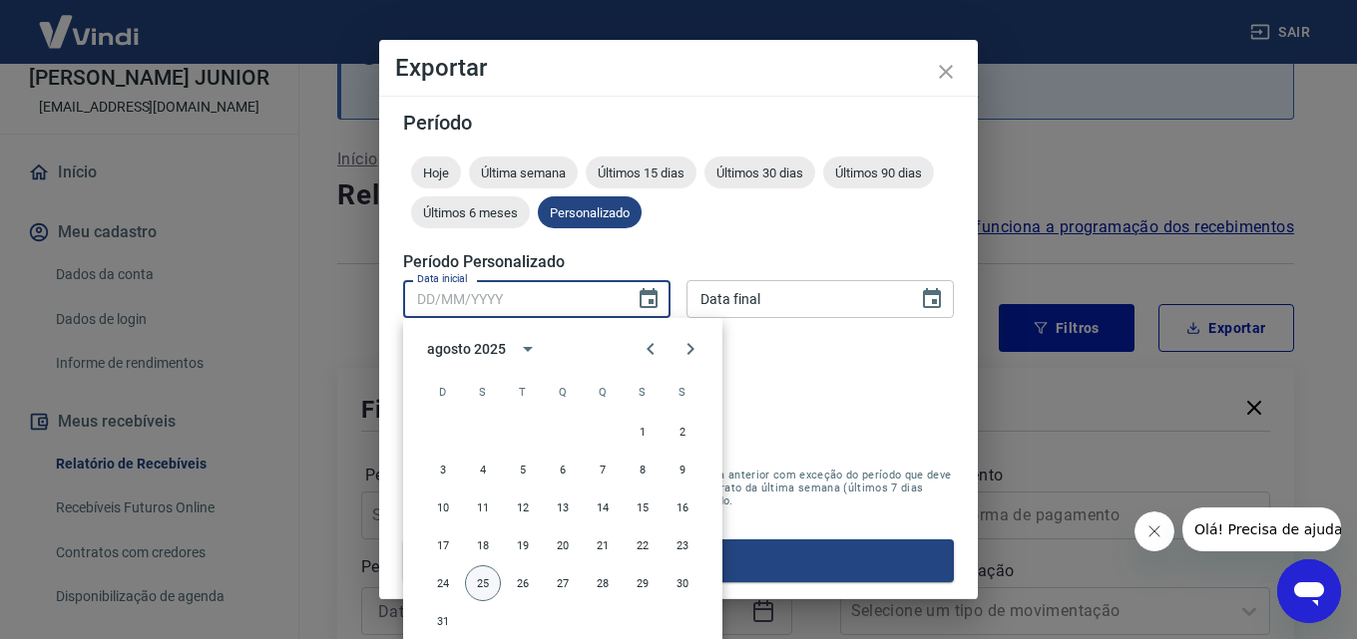
click at [475, 584] on button "25" at bounding box center [483, 584] width 36 height 36
type input "25/08/2025"
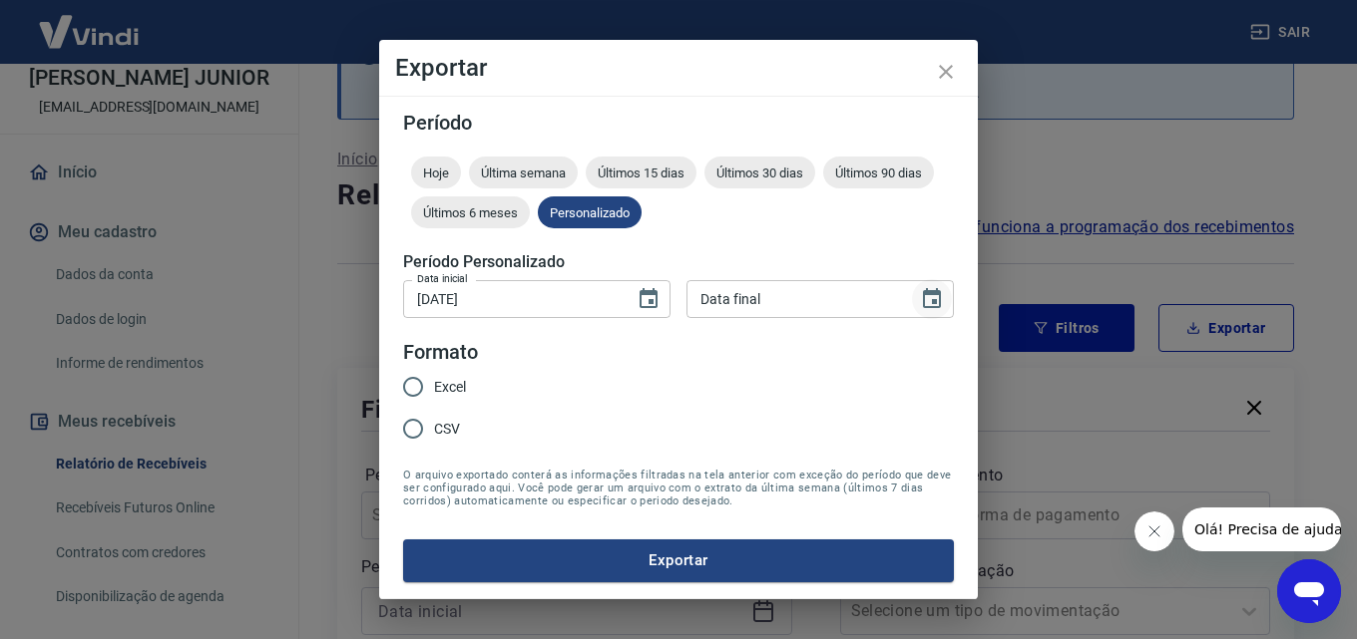
click at [929, 304] on icon "Choose date" at bounding box center [932, 299] width 24 height 24
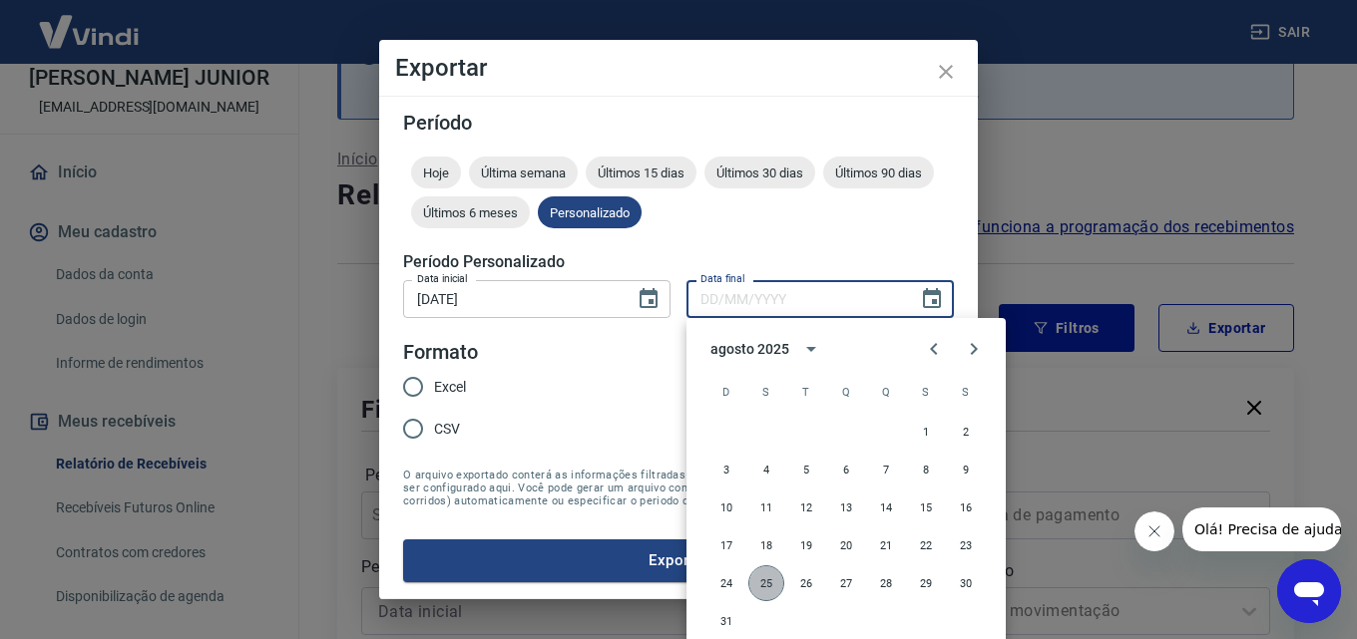
click at [764, 569] on button "25" at bounding box center [766, 584] width 36 height 36
type input "25/08/2025"
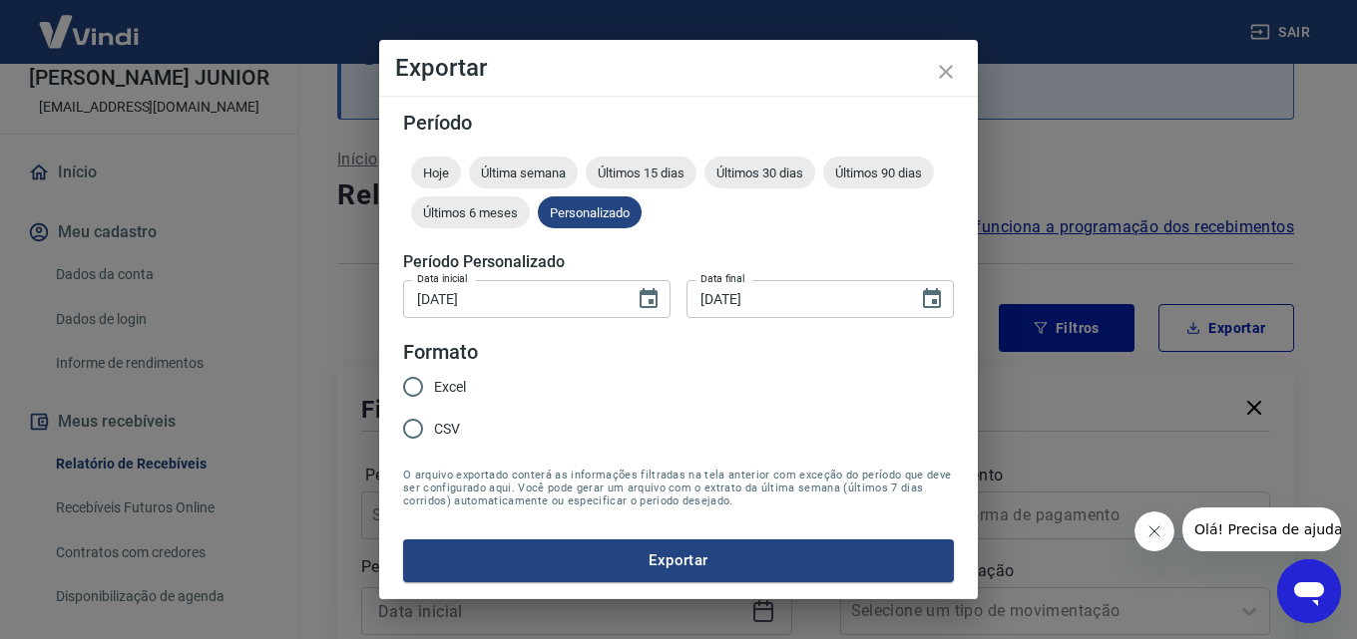
click at [419, 383] on input "Excel" at bounding box center [413, 387] width 42 height 42
radio input "true"
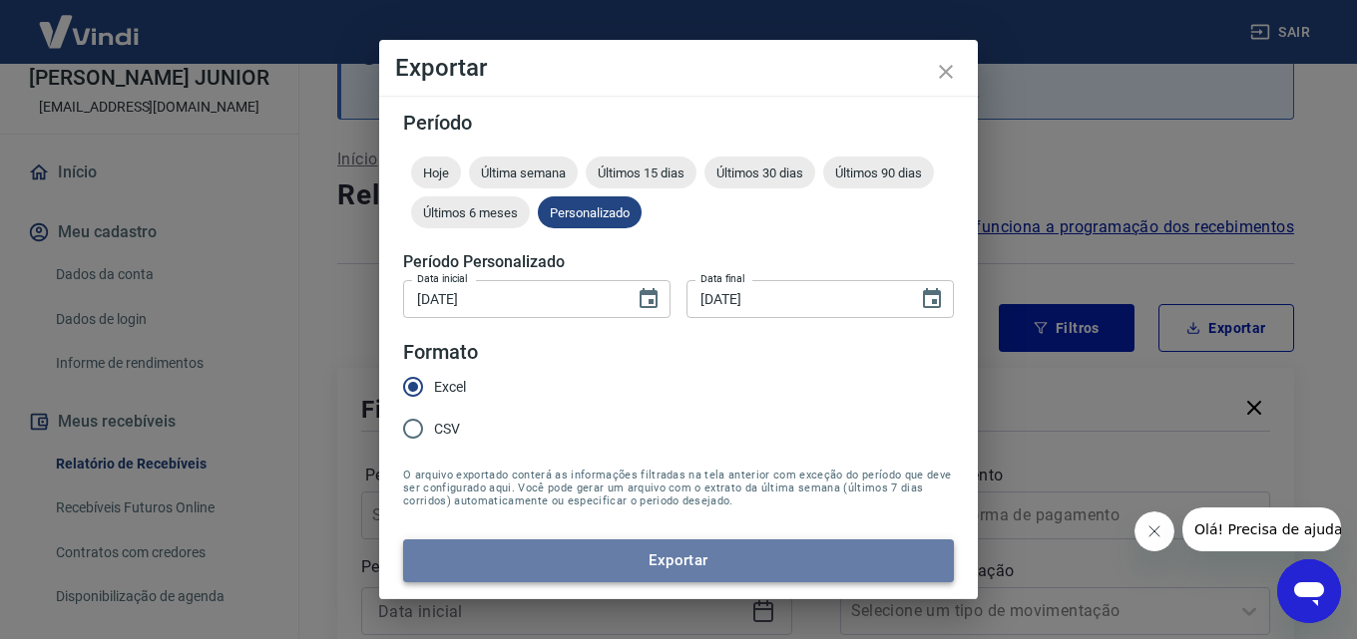
click at [683, 556] on button "Exportar" at bounding box center [678, 561] width 551 height 42
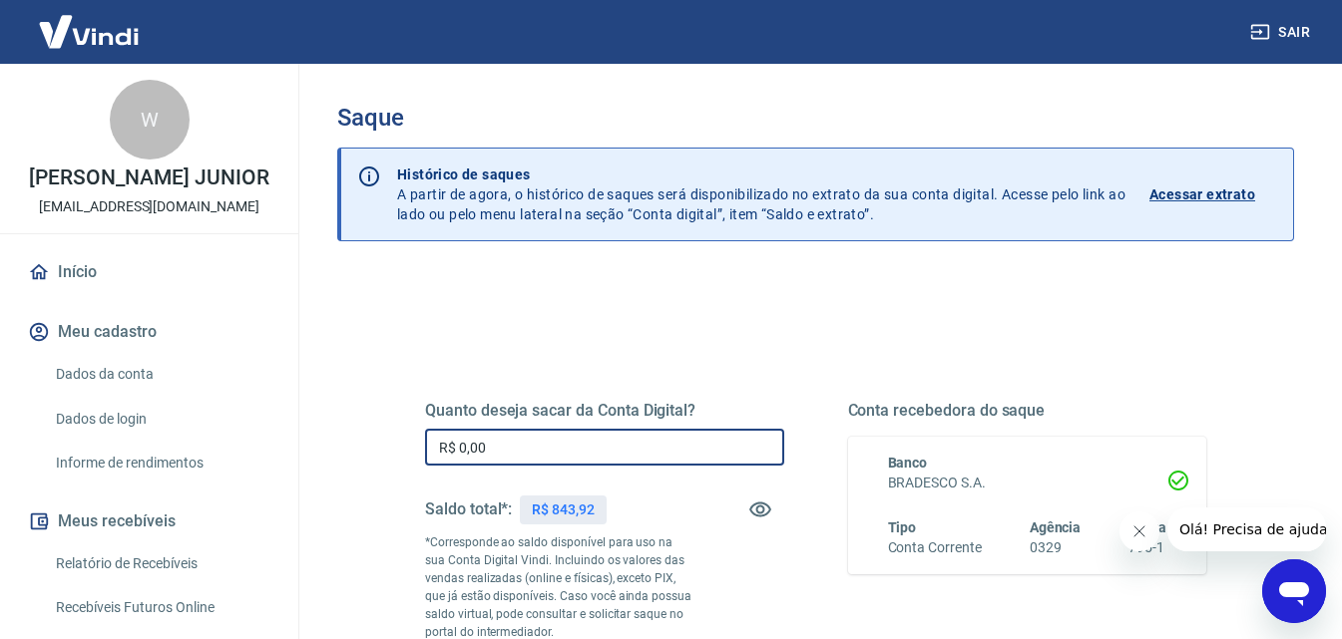
click at [598, 449] on input "R$ 0,00" at bounding box center [604, 447] width 359 height 37
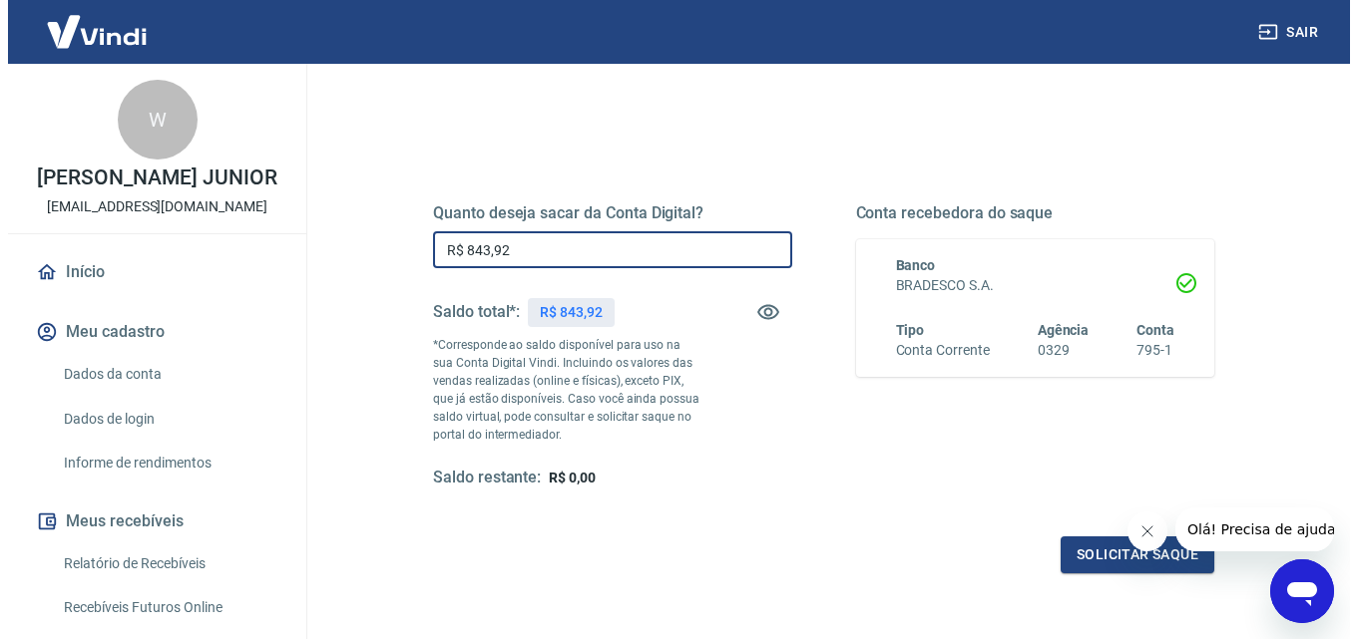
scroll to position [199, 0]
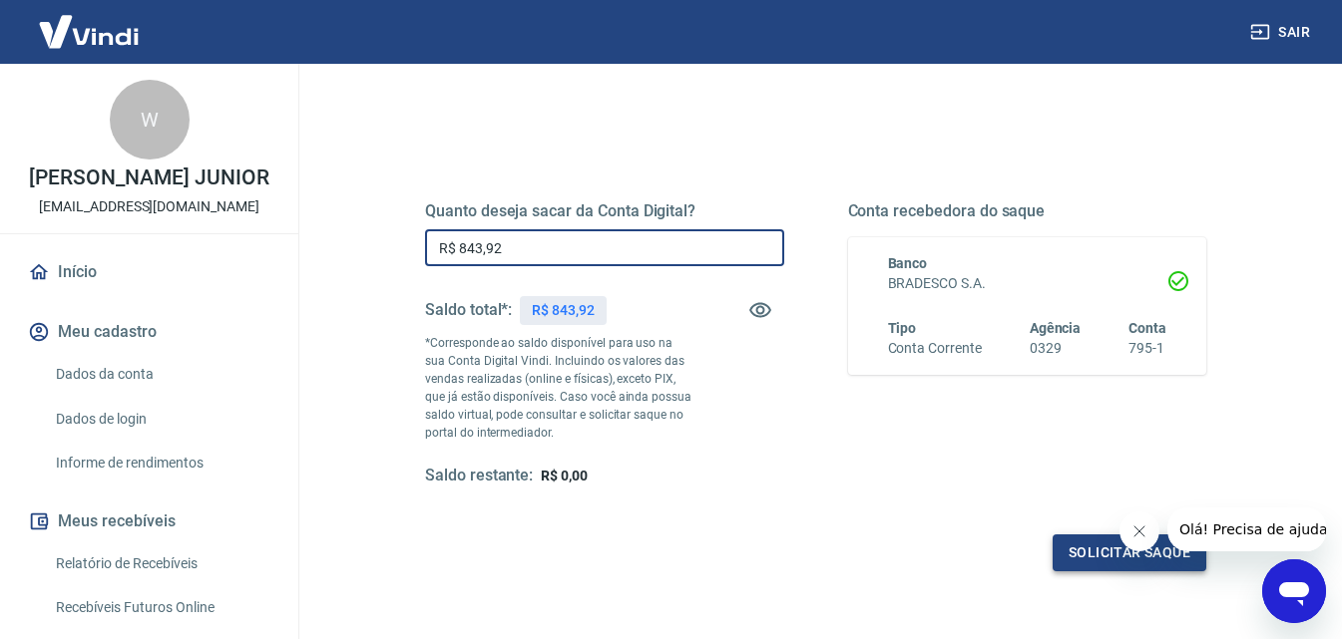
type input "R$ 843,92"
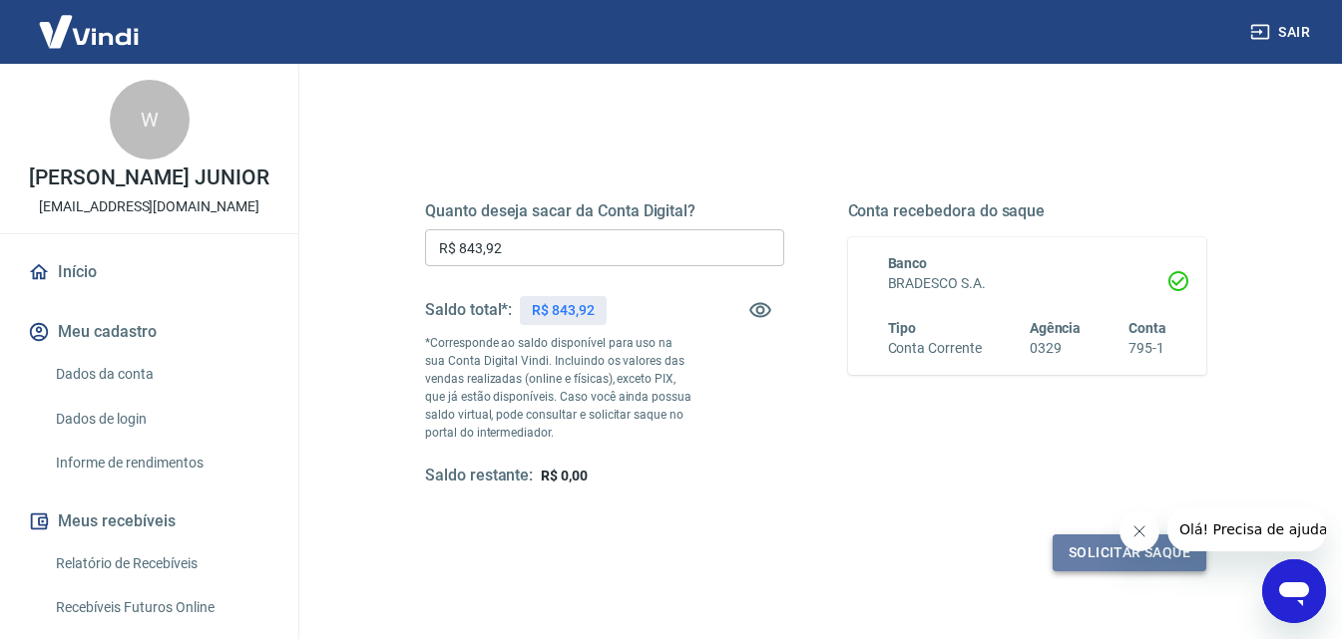
click at [1089, 555] on button "Solicitar saque" at bounding box center [1129, 553] width 154 height 37
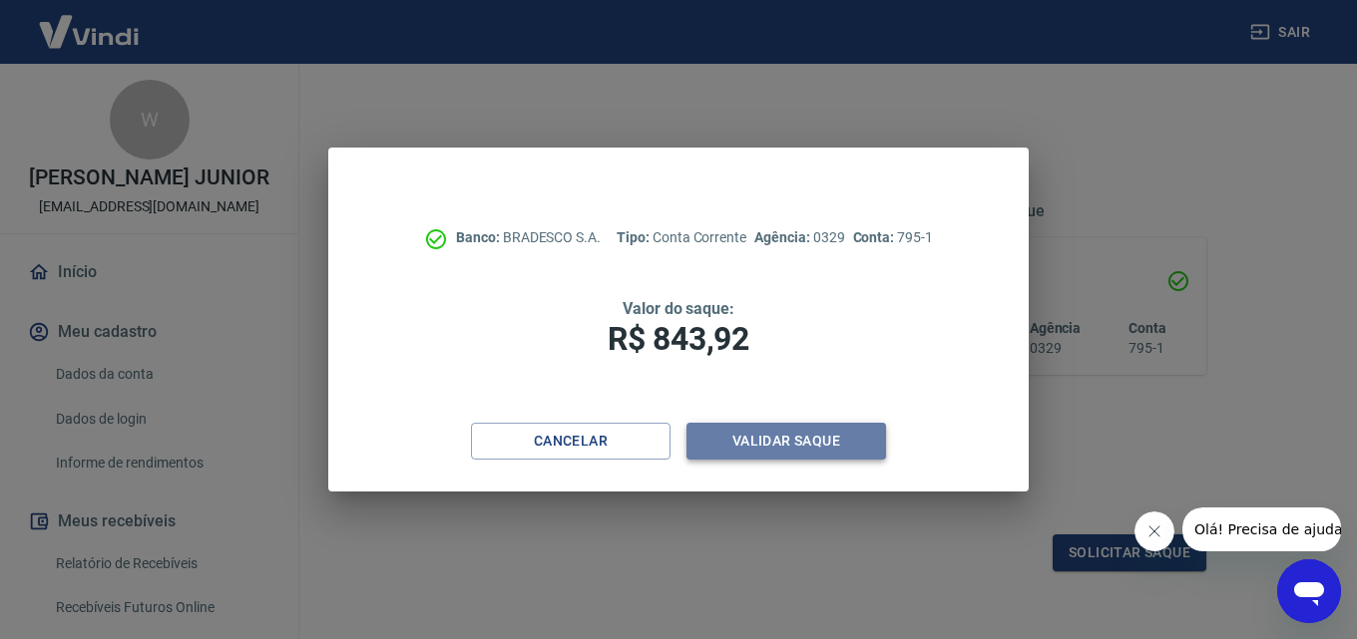
click at [776, 446] on button "Validar saque" at bounding box center [785, 441] width 199 height 37
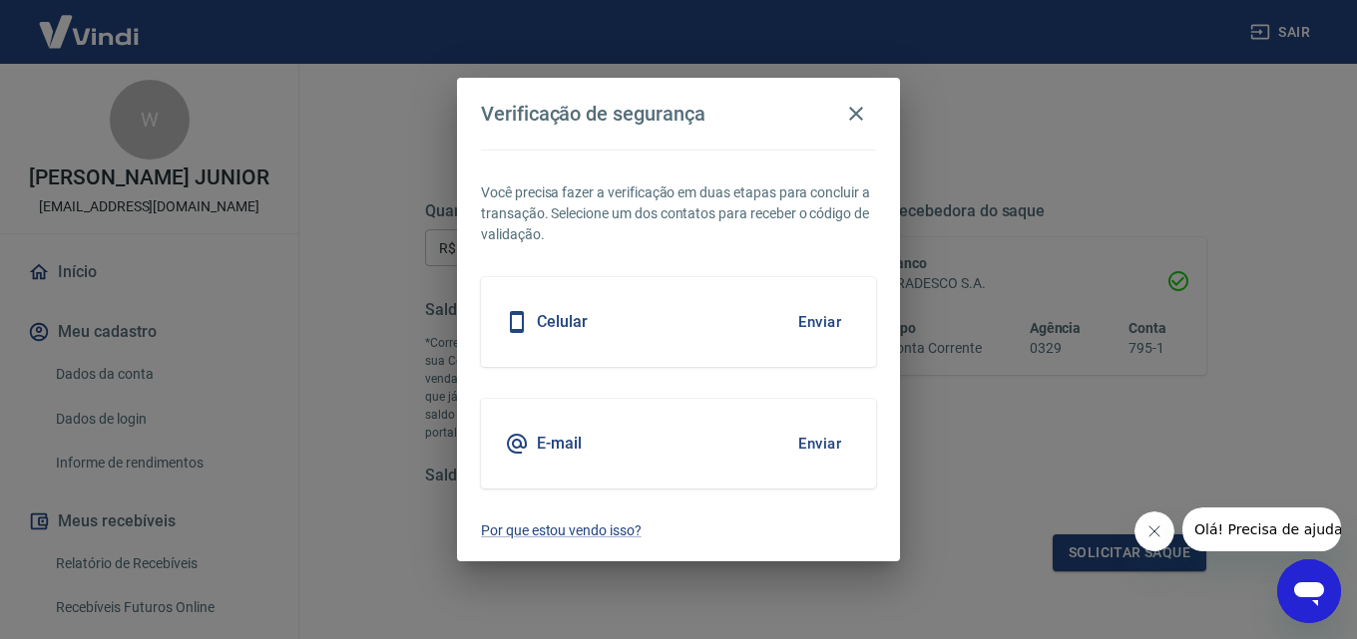
click at [824, 328] on button "Enviar" at bounding box center [819, 322] width 65 height 42
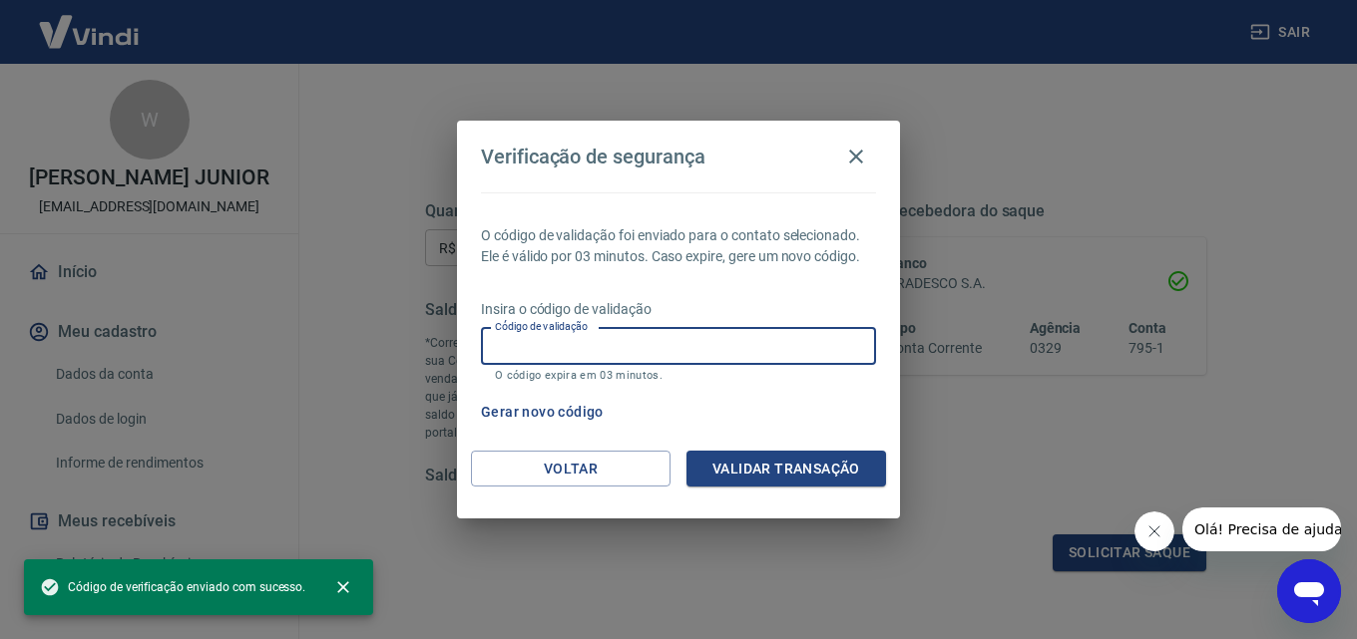
click at [729, 353] on input "Código de validação" at bounding box center [678, 346] width 395 height 37
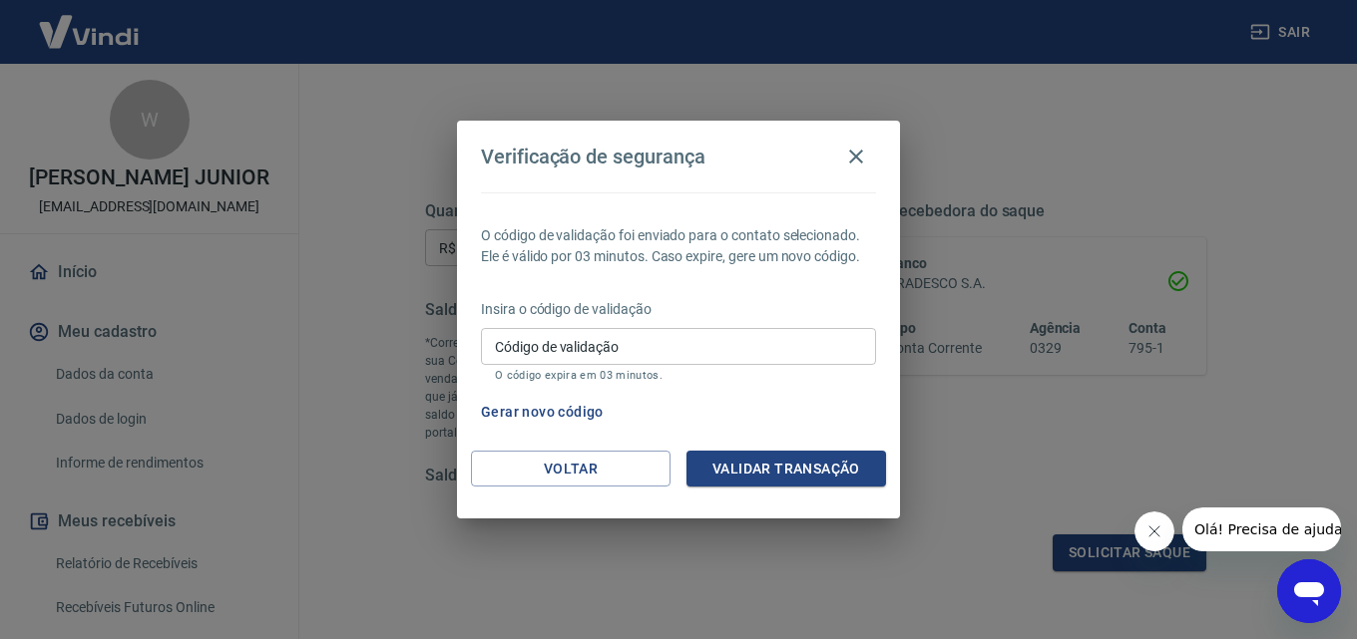
click at [752, 274] on div "O código de validação foi enviado para o contato selecionado. Ele é válido por …" at bounding box center [678, 322] width 443 height 258
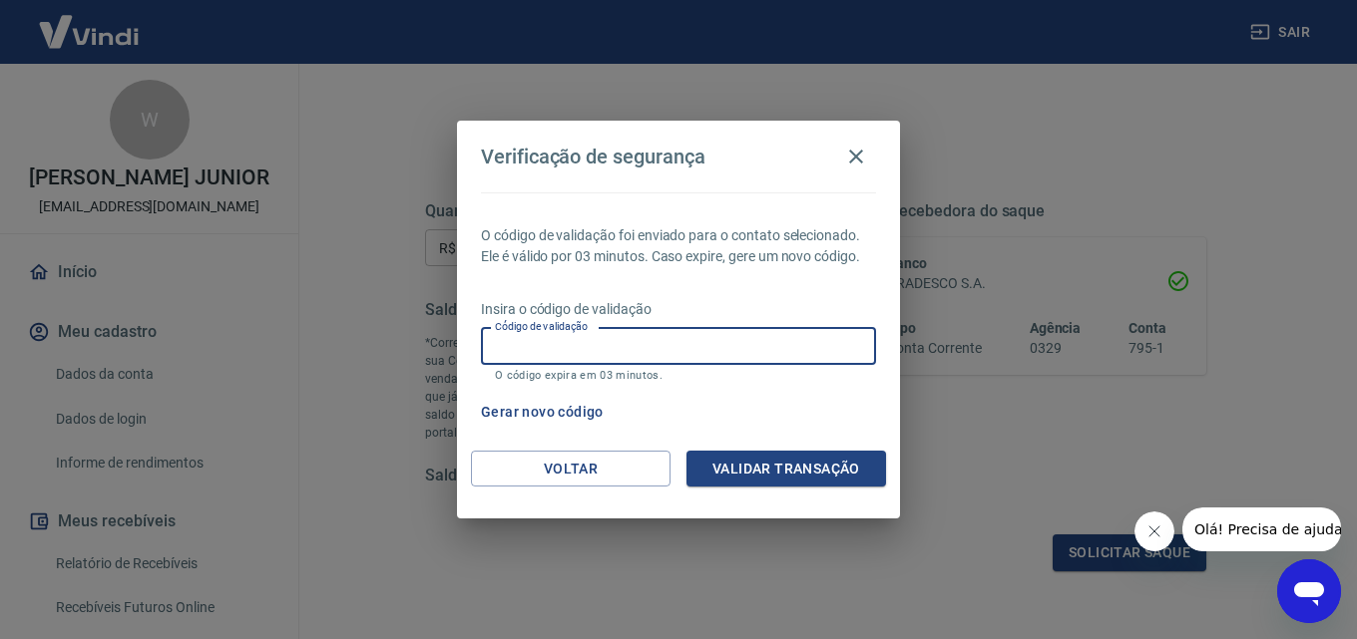
click at [698, 341] on input "Código de validação" at bounding box center [678, 346] width 395 height 37
type input "709725"
click at [819, 474] on button "Validar transação" at bounding box center [785, 469] width 199 height 37
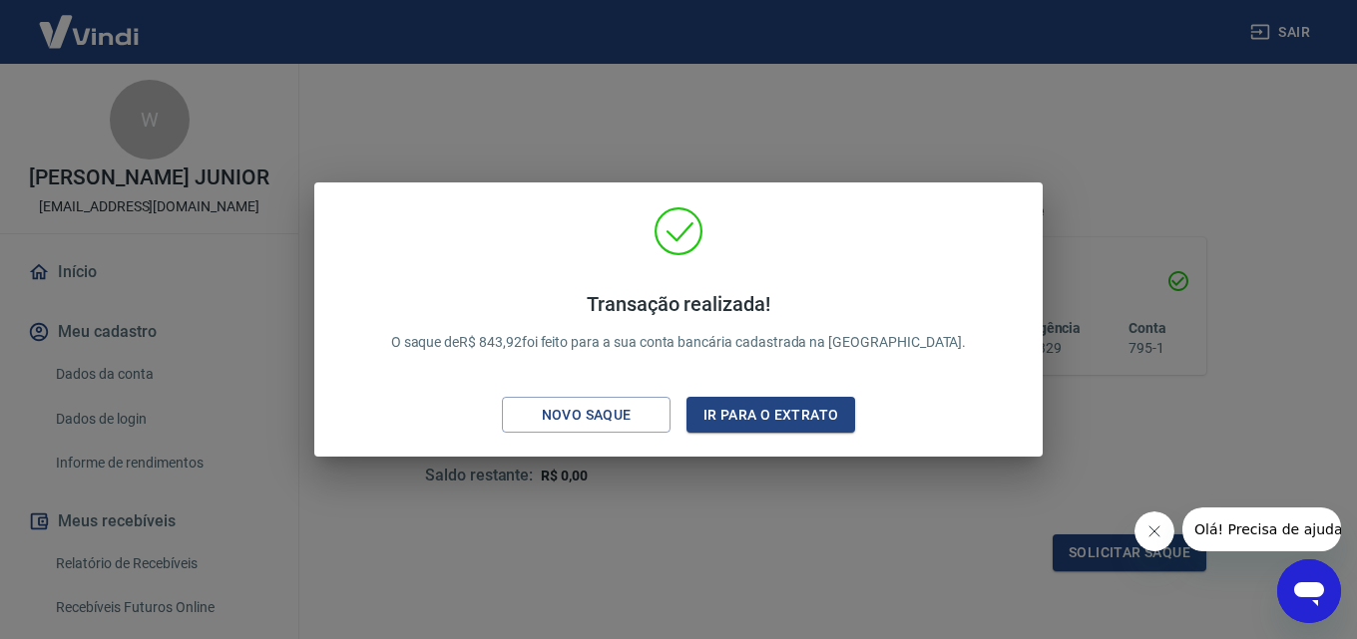
click at [687, 496] on div "Transação realizada! O saque de R$ 843,92 foi feito para a sua conta bancária c…" at bounding box center [678, 319] width 1357 height 639
